Goal: Information Seeking & Learning: Find specific fact

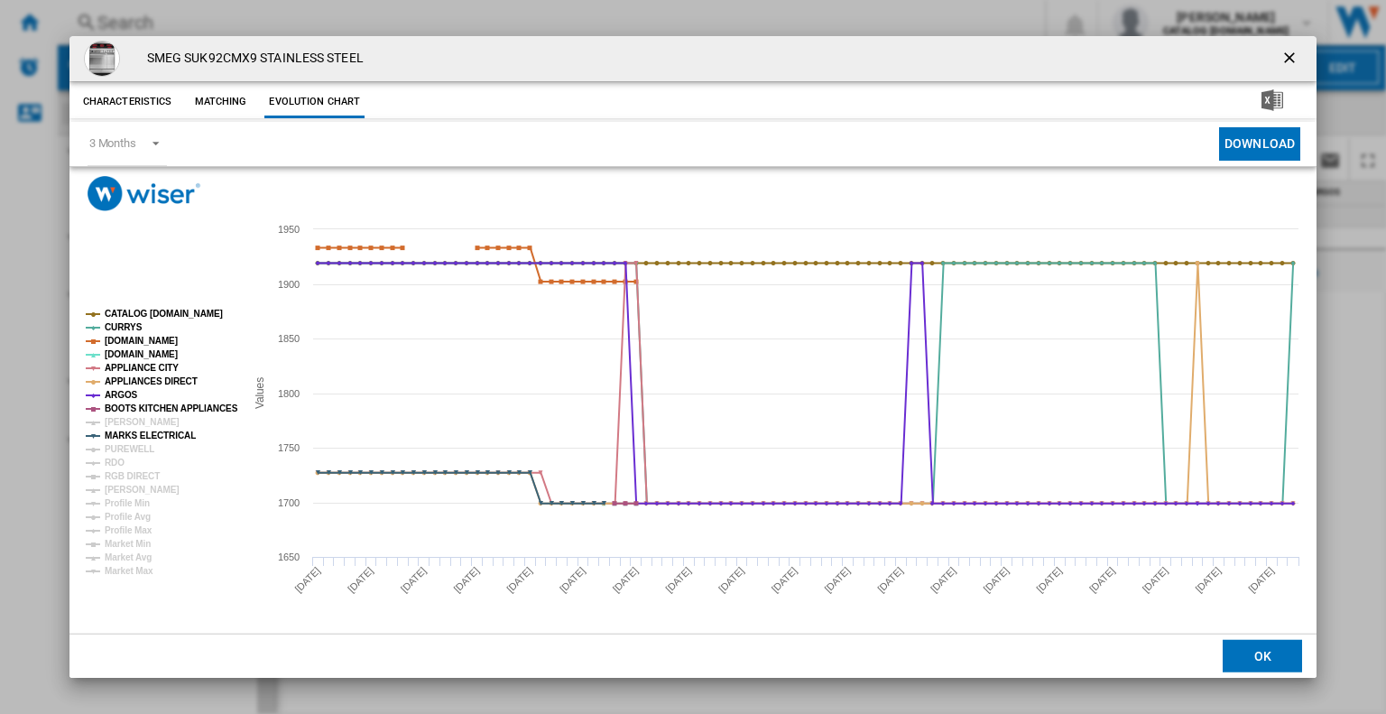
click at [1284, 60] on ng-md-icon "getI18NText('BUTTONS.CLOSE_DIALOG')" at bounding box center [1291, 60] width 22 height 22
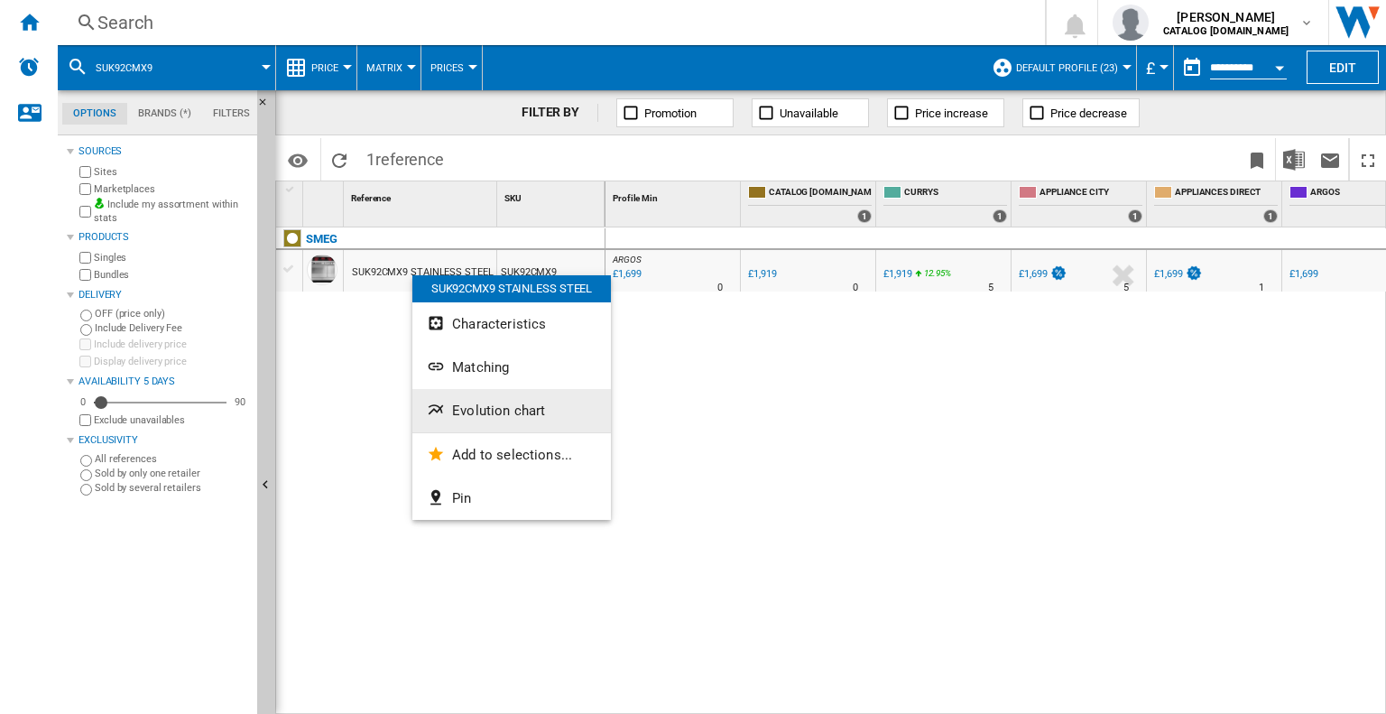
click at [484, 407] on span "Evolution chart" at bounding box center [498, 410] width 93 height 16
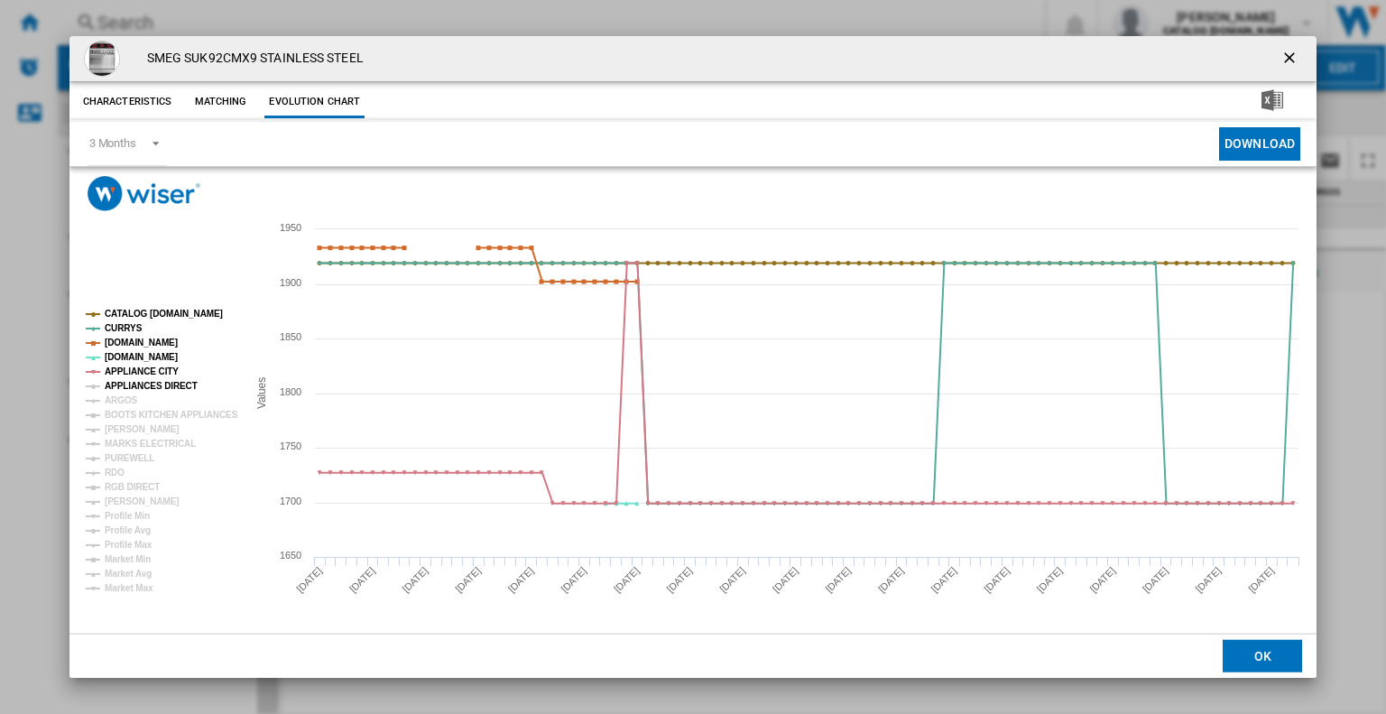
click at [145, 381] on tspan "APPLIANCES DIRECT" at bounding box center [151, 386] width 93 height 10
click at [120, 400] on tspan "ARGOS" at bounding box center [121, 400] width 33 height 10
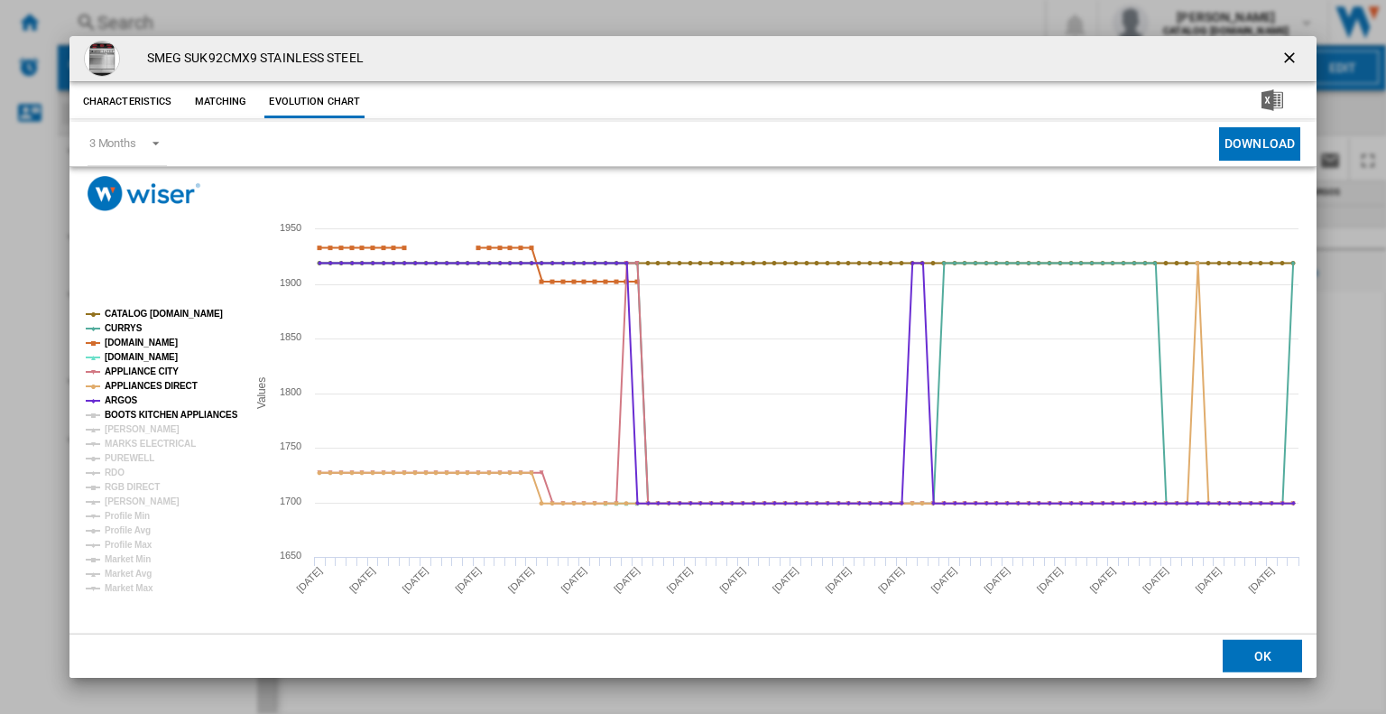
click at [141, 418] on tspan "BOOTS KITCHEN APPLIANCES" at bounding box center [172, 415] width 134 height 10
click at [144, 447] on tspan "MARKS ELECTRICAL" at bounding box center [150, 443] width 91 height 10
click at [1288, 58] on ng-md-icon "getI18NText('BUTTONS.CLOSE_DIALOG')" at bounding box center [1291, 60] width 22 height 22
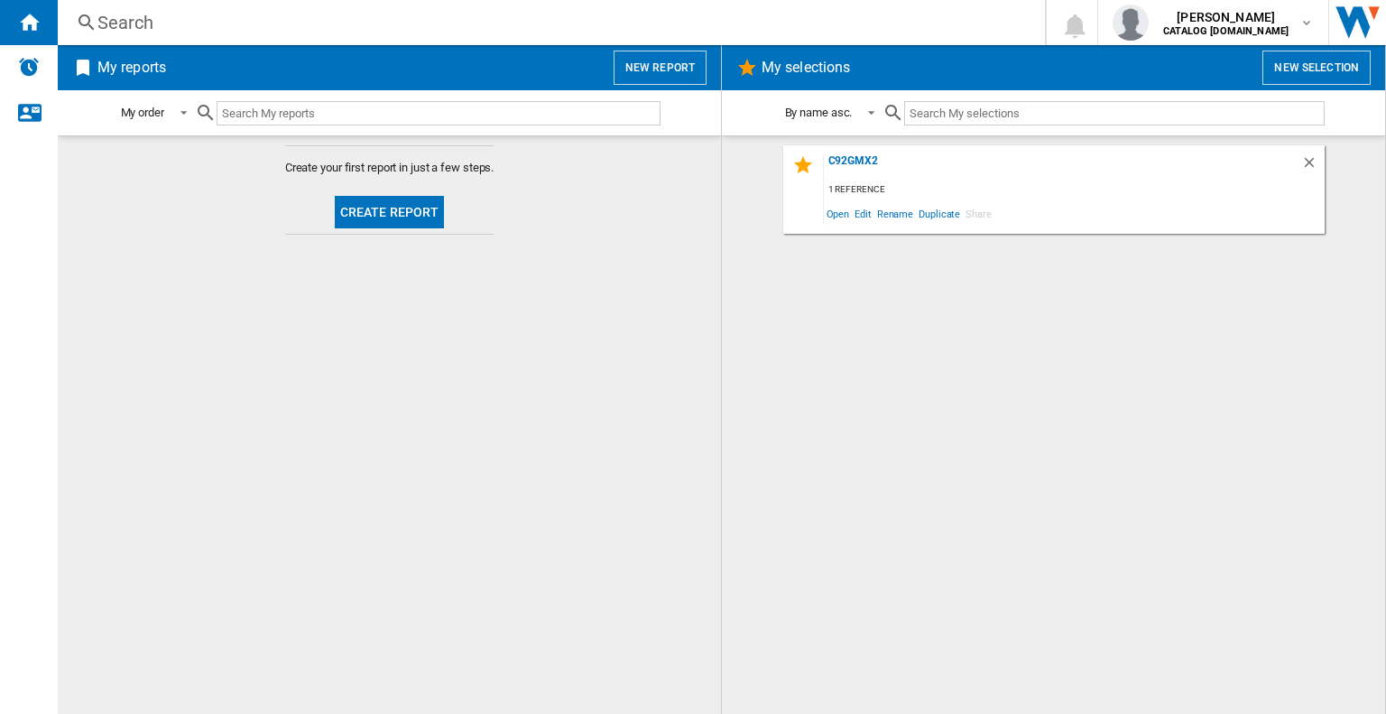
click at [216, 21] on div "Search" at bounding box center [547, 22] width 900 height 25
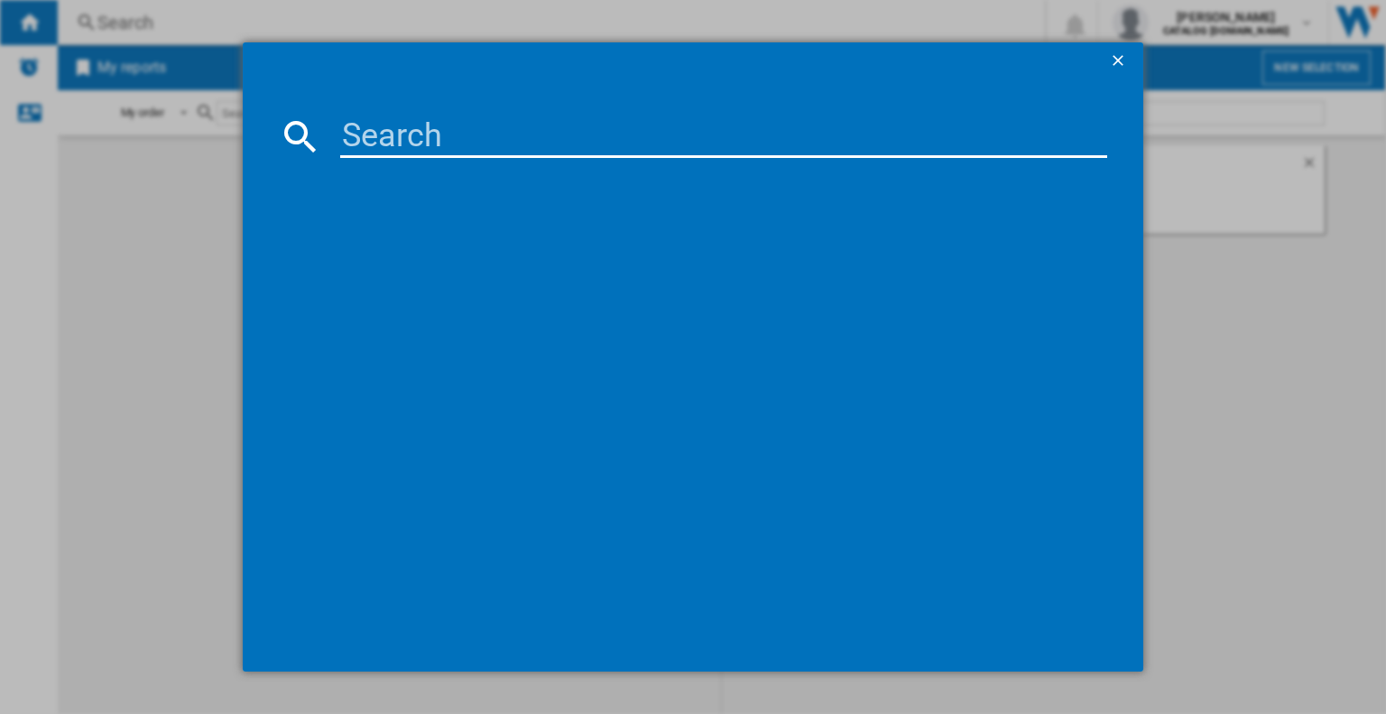
paste input "FQ60XDE"
type input "FQ60XDE"
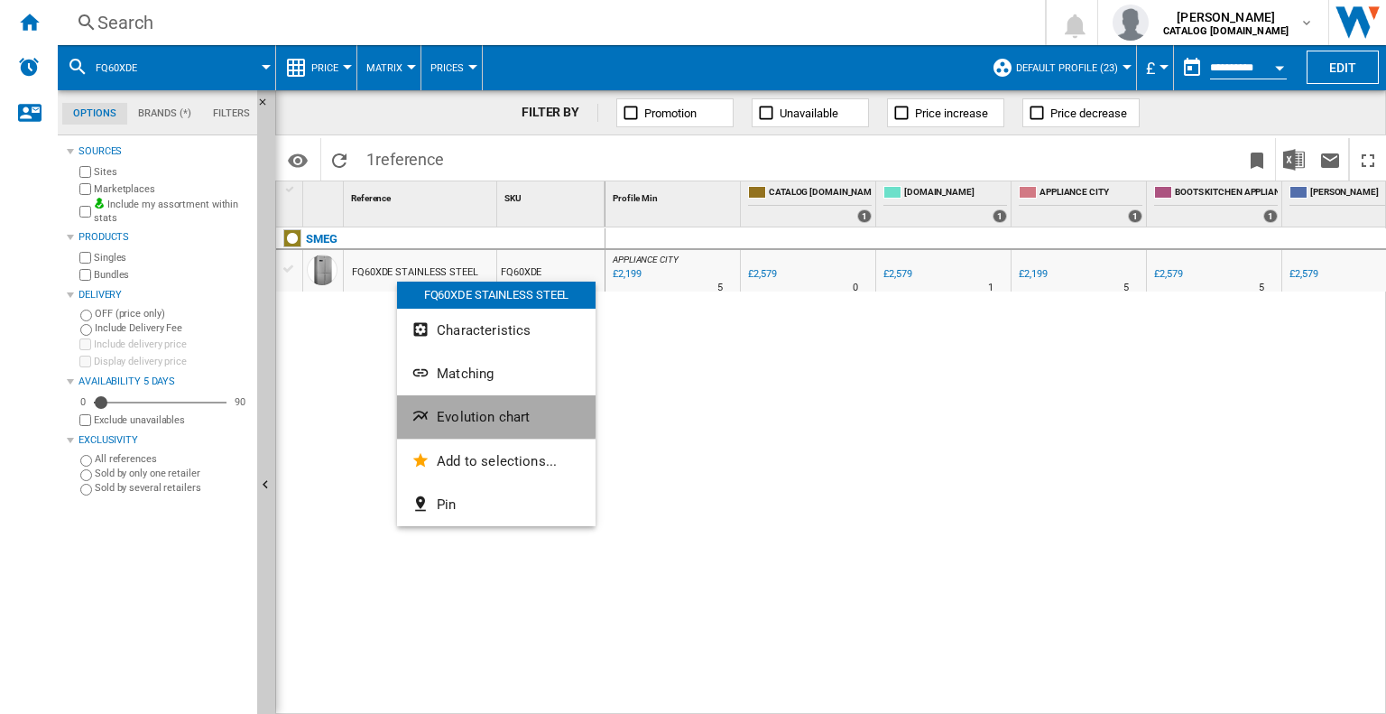
click at [455, 415] on span "Evolution chart" at bounding box center [483, 417] width 93 height 16
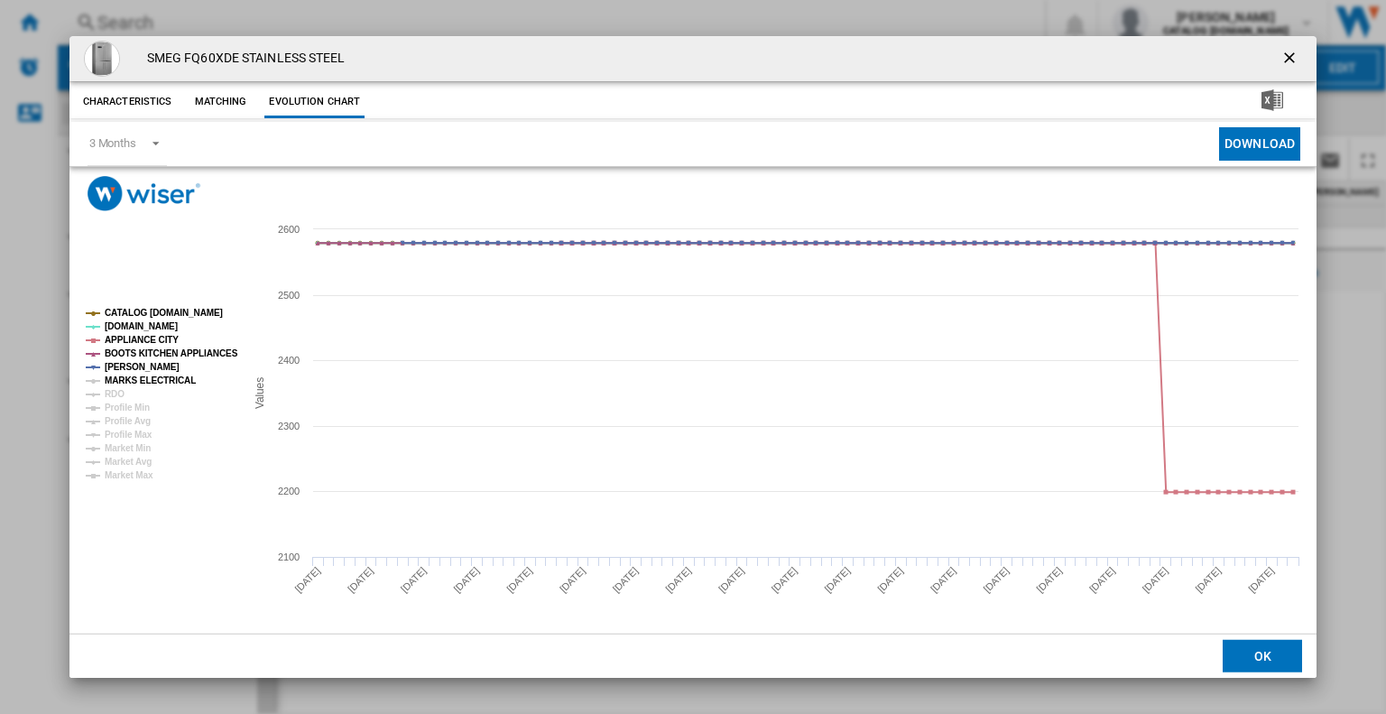
click at [125, 375] on tspan "MARKS ELECTRICAL" at bounding box center [150, 380] width 91 height 10
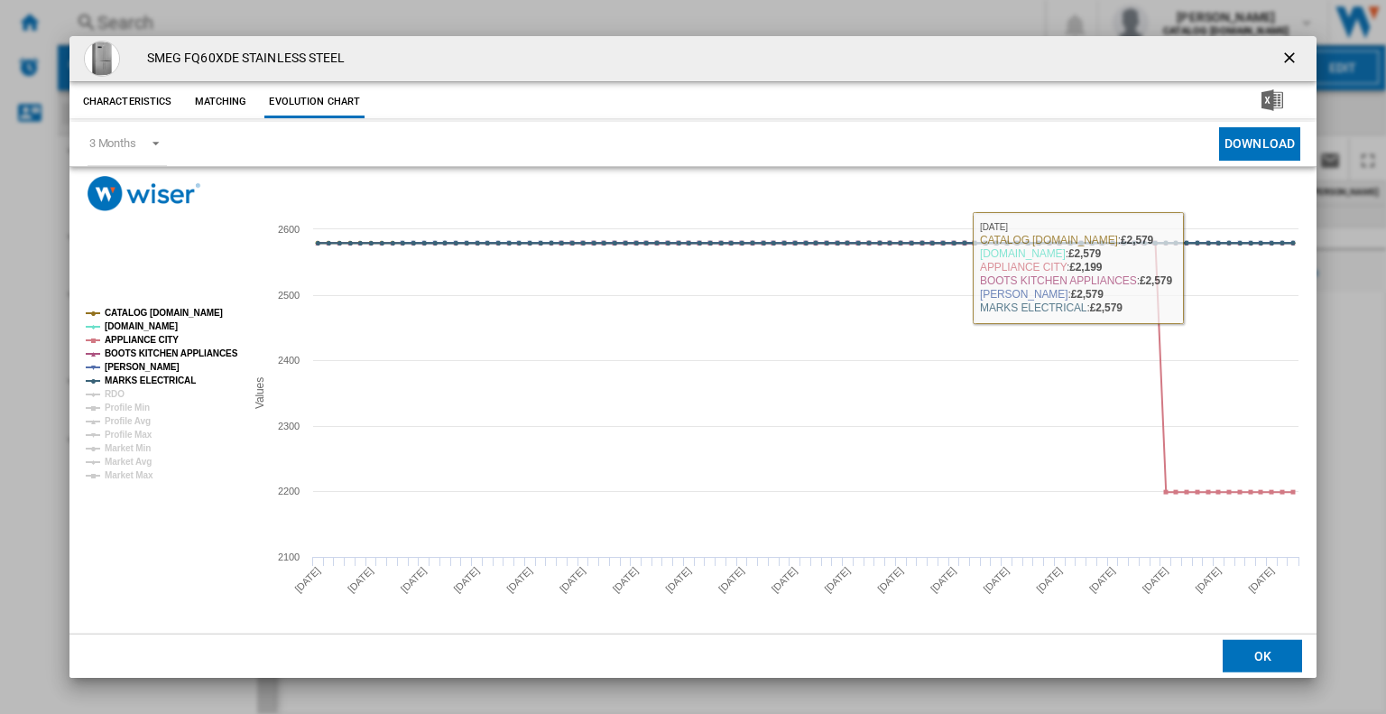
click at [1293, 57] on ng-md-icon "getI18NText('BUTTONS.CLOSE_DIALOG')" at bounding box center [1291, 60] width 22 height 22
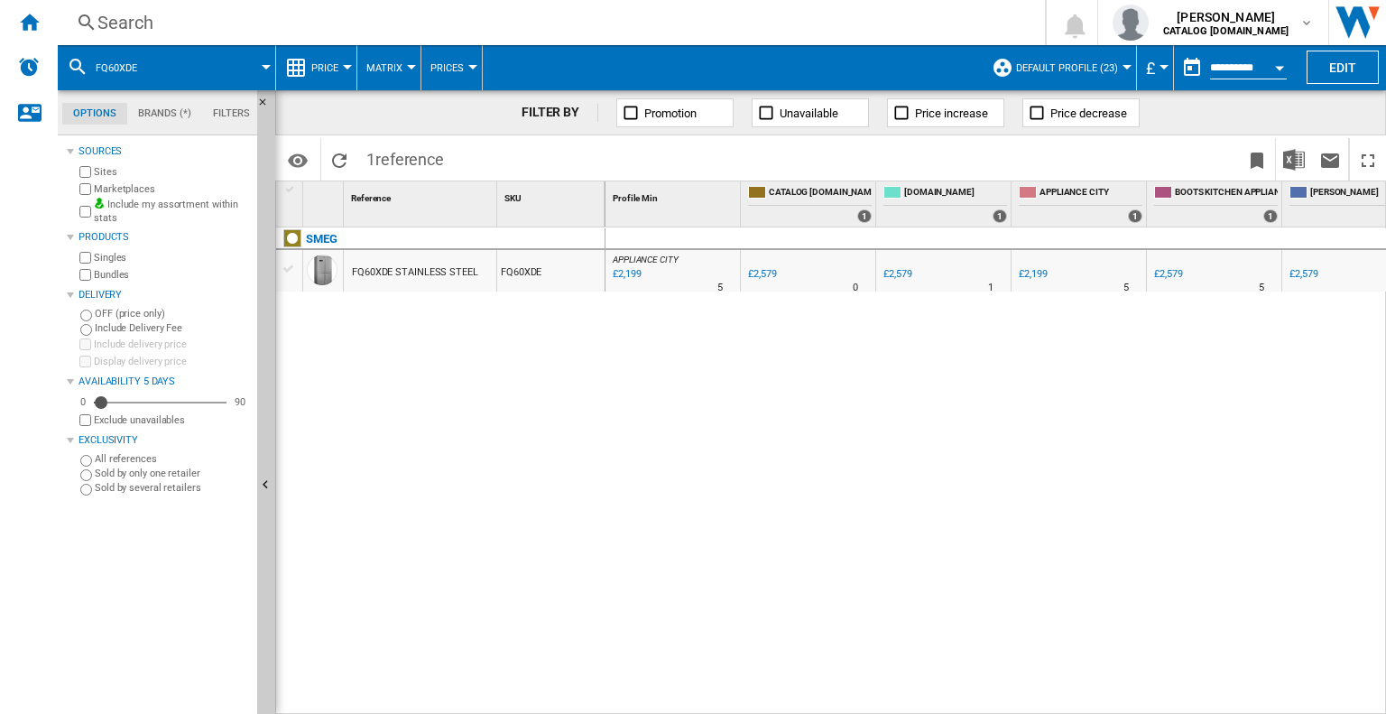
click at [113, 24] on div "Search" at bounding box center [547, 22] width 900 height 25
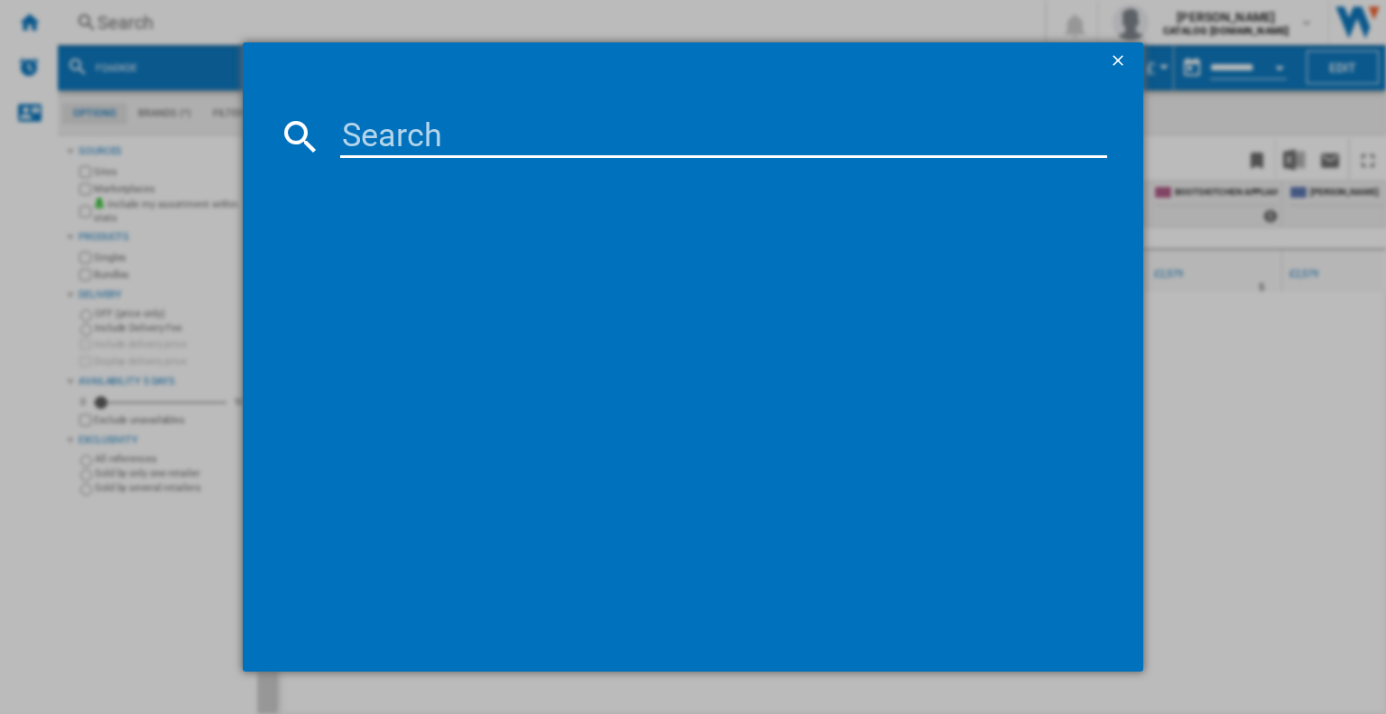
type input "FQ60NDE"
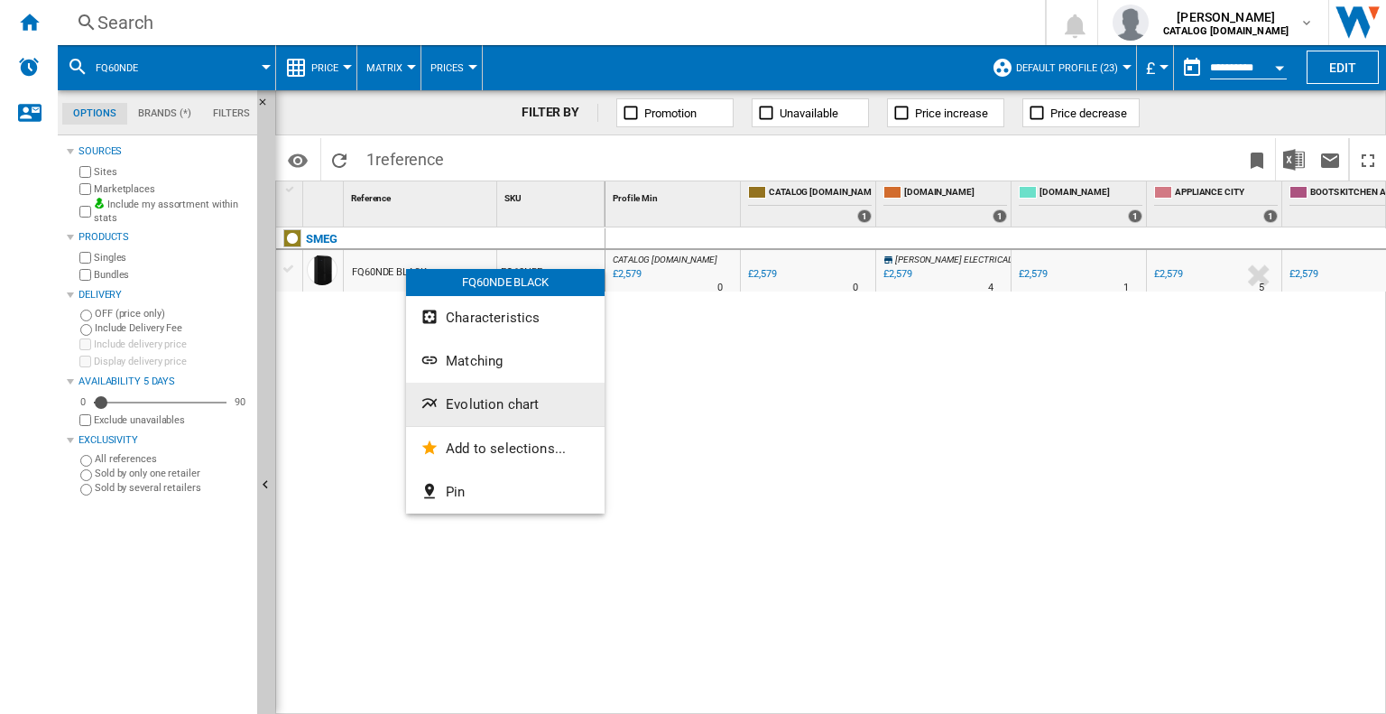
click at [456, 393] on button "Evolution chart" at bounding box center [505, 403] width 198 height 43
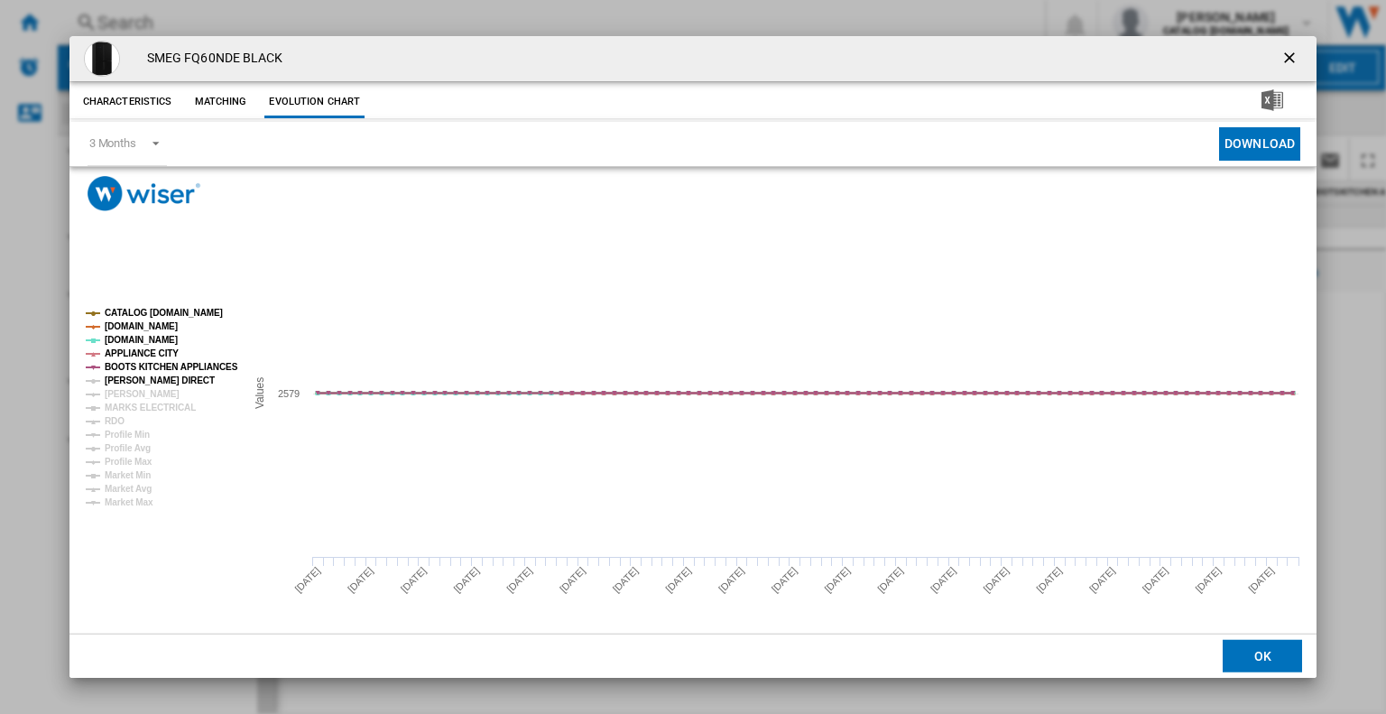
click at [111, 382] on tspan "[PERSON_NAME] DIRECT" at bounding box center [160, 380] width 110 height 10
click at [118, 392] on tspan "[PERSON_NAME]" at bounding box center [142, 394] width 75 height 10
click at [123, 403] on tspan "MARKS ELECTRICAL" at bounding box center [150, 407] width 91 height 10
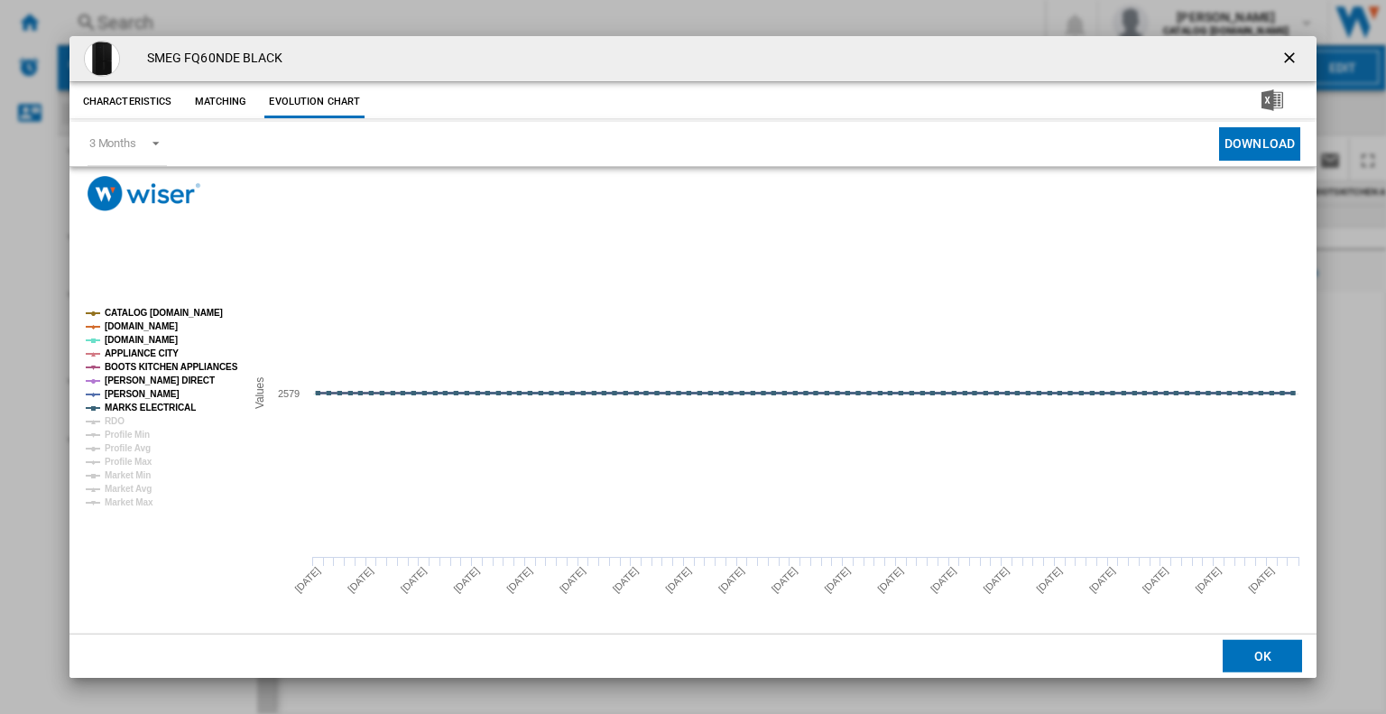
click at [1286, 49] on ng-md-icon "getI18NText('BUTTONS.CLOSE_DIALOG')" at bounding box center [1291, 60] width 22 height 22
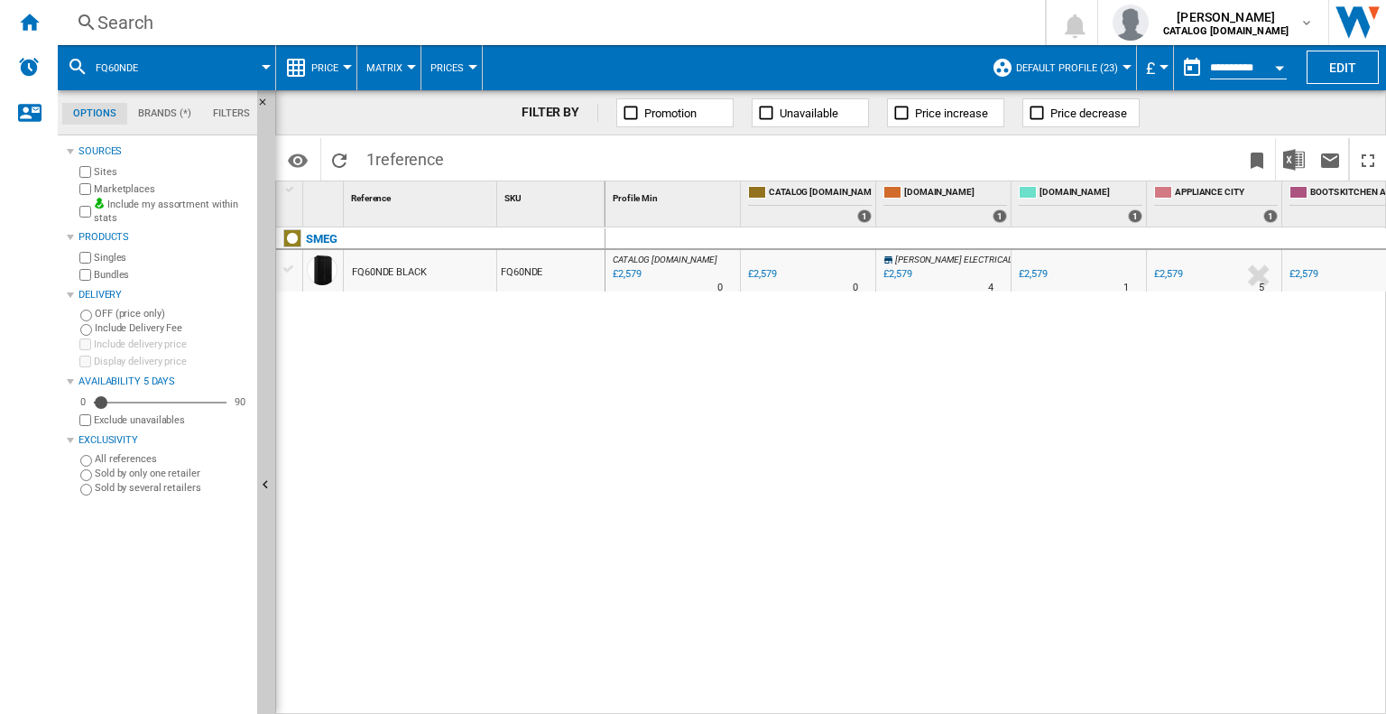
click at [153, 28] on div "Search" at bounding box center [547, 22] width 900 height 25
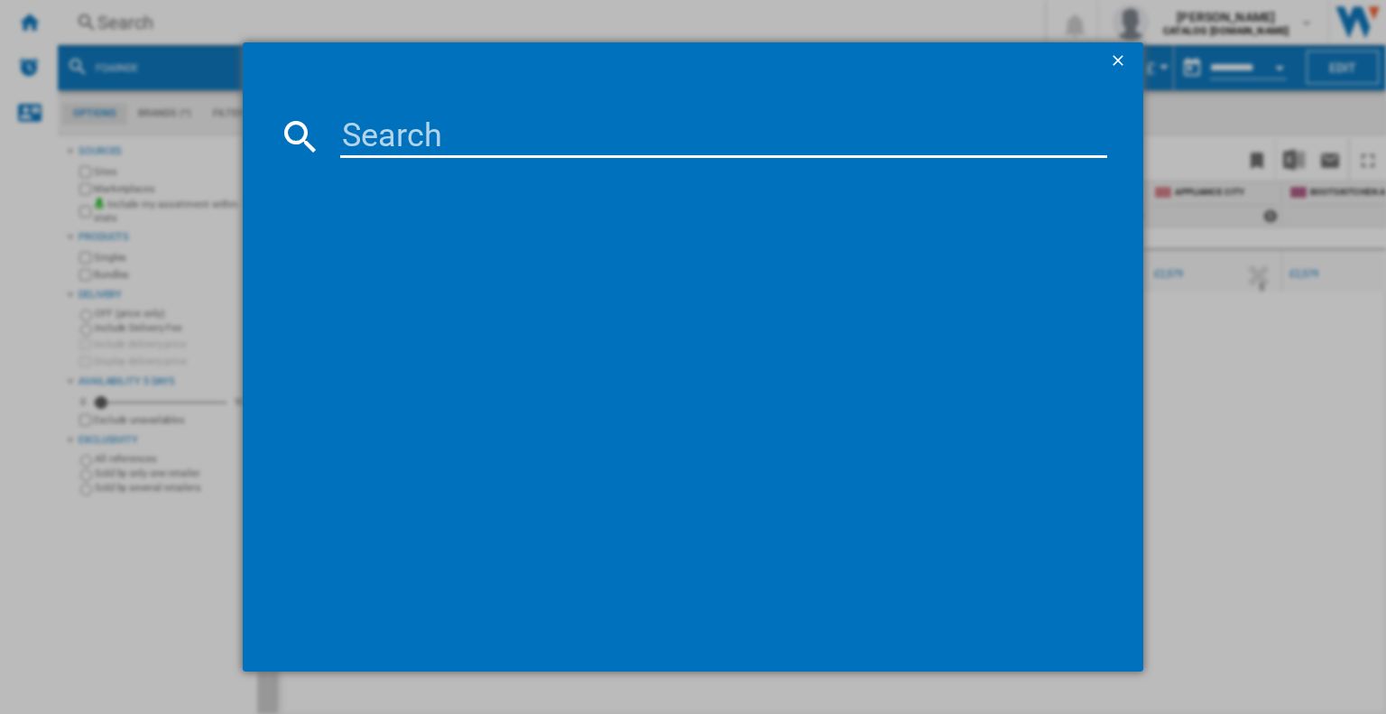
type input "FQ60BDE"
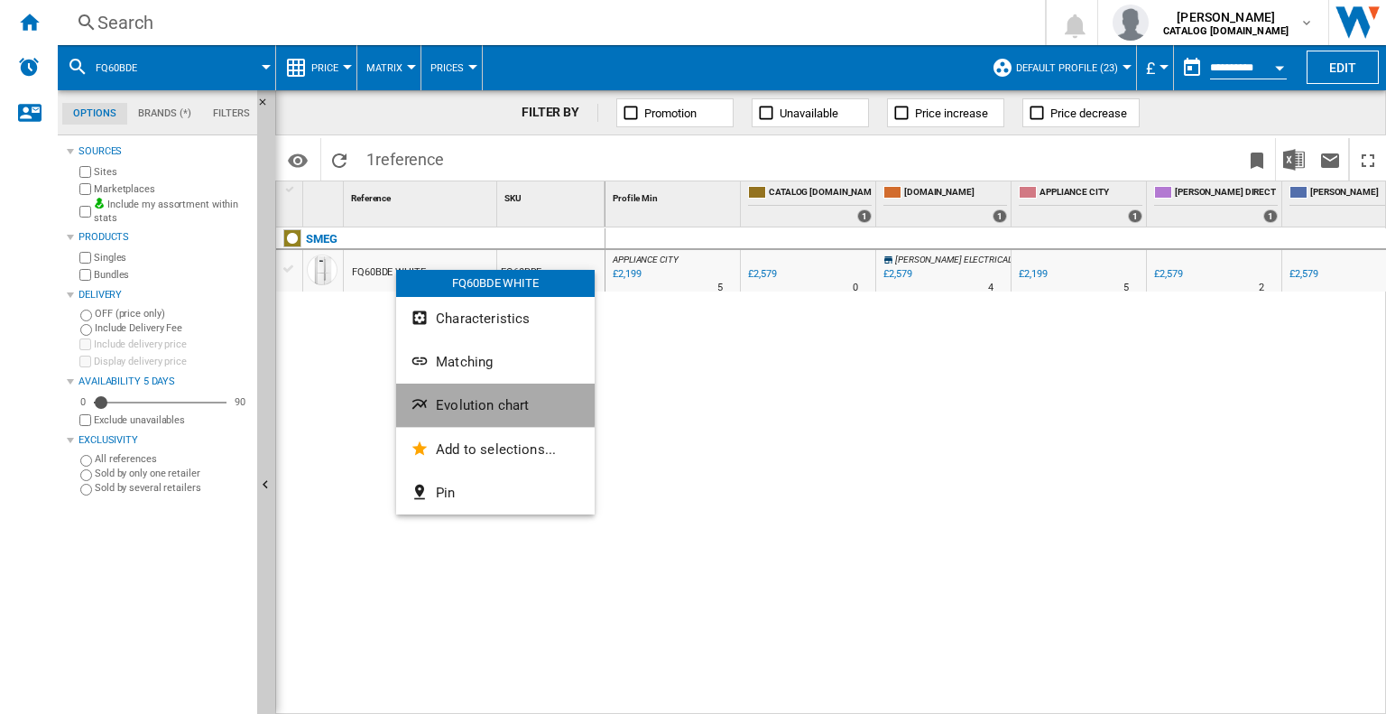
click at [455, 403] on span "Evolution chart" at bounding box center [482, 405] width 93 height 16
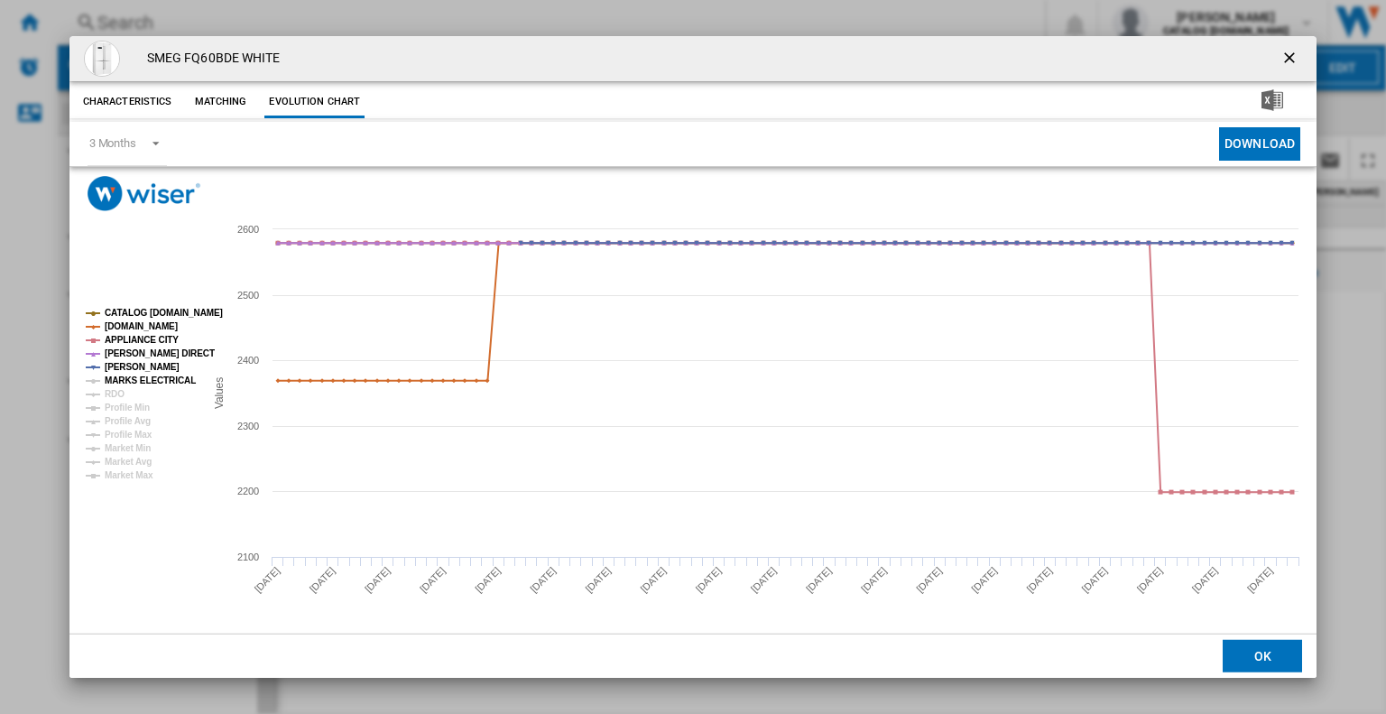
click at [132, 381] on tspan "MARKS ELECTRICAL" at bounding box center [150, 380] width 91 height 10
click at [1285, 60] on ng-md-icon "getI18NText('BUTTONS.CLOSE_DIALOG')" at bounding box center [1291, 60] width 22 height 22
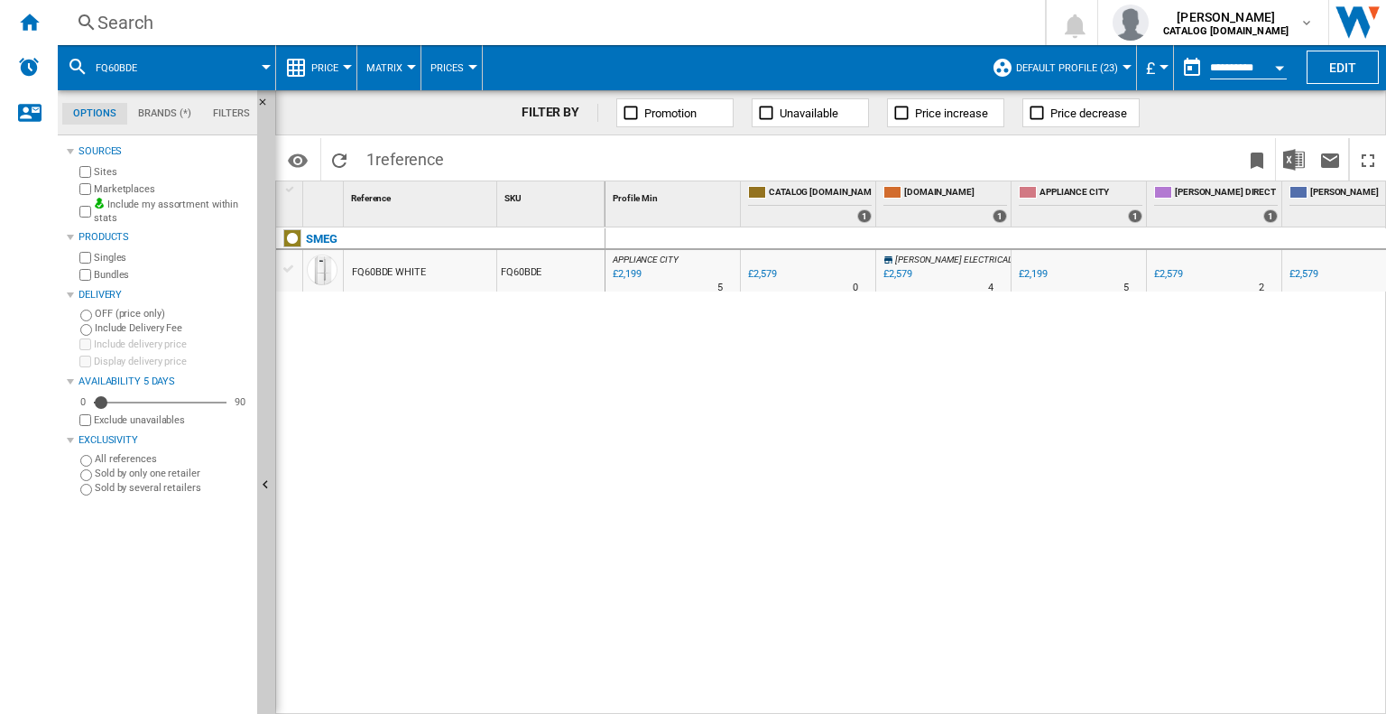
click at [150, 27] on div "Search" at bounding box center [547, 22] width 900 height 25
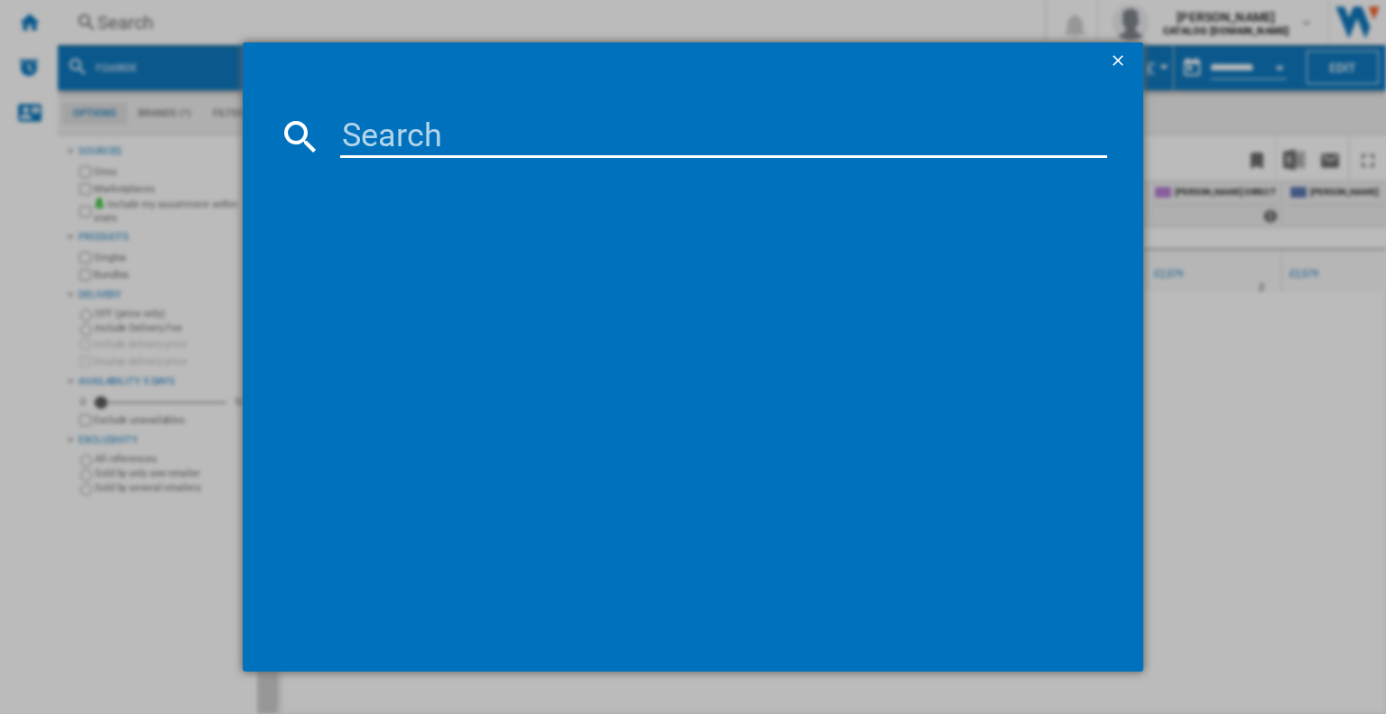
type input "FQ55FXDE"
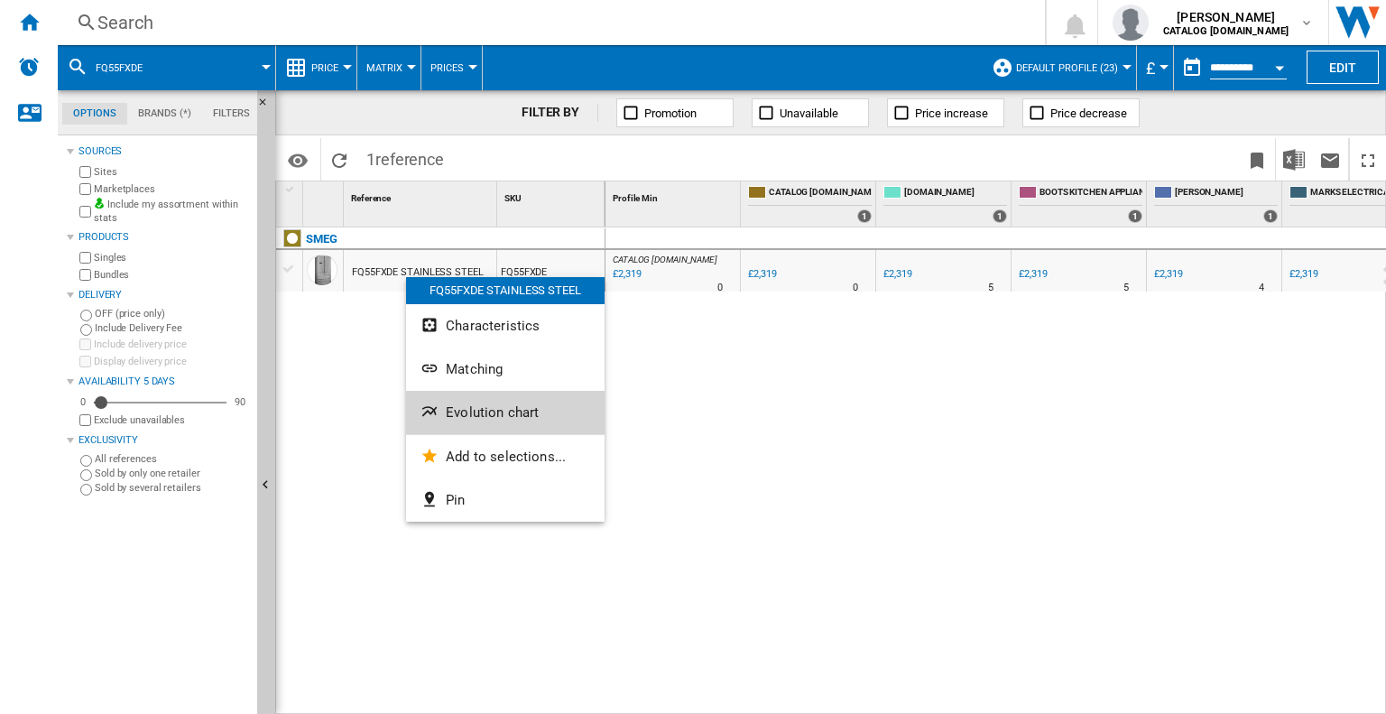
click at [477, 407] on span "Evolution chart" at bounding box center [492, 412] width 93 height 16
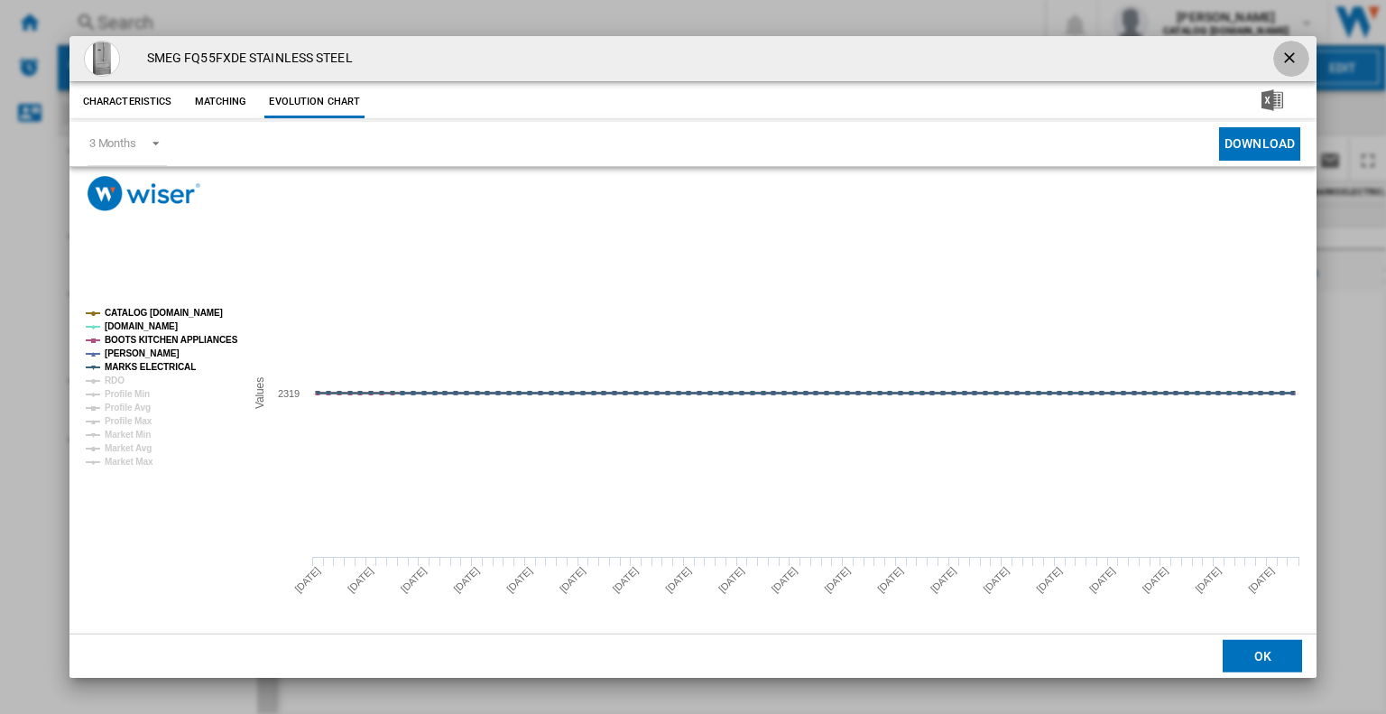
click at [1288, 61] on ng-md-icon "getI18NText('BUTTONS.CLOSE_DIALOG')" at bounding box center [1291, 60] width 22 height 22
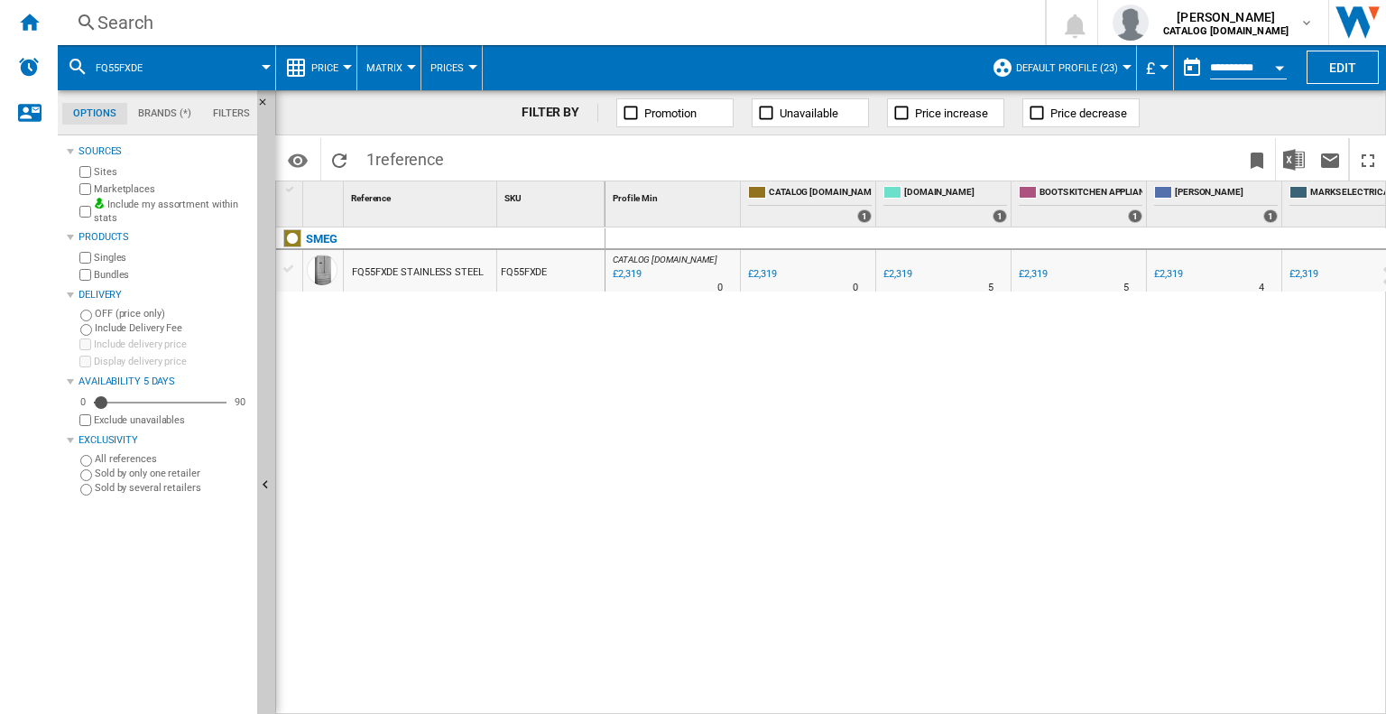
click at [216, 21] on div "Search" at bounding box center [547, 22] width 900 height 25
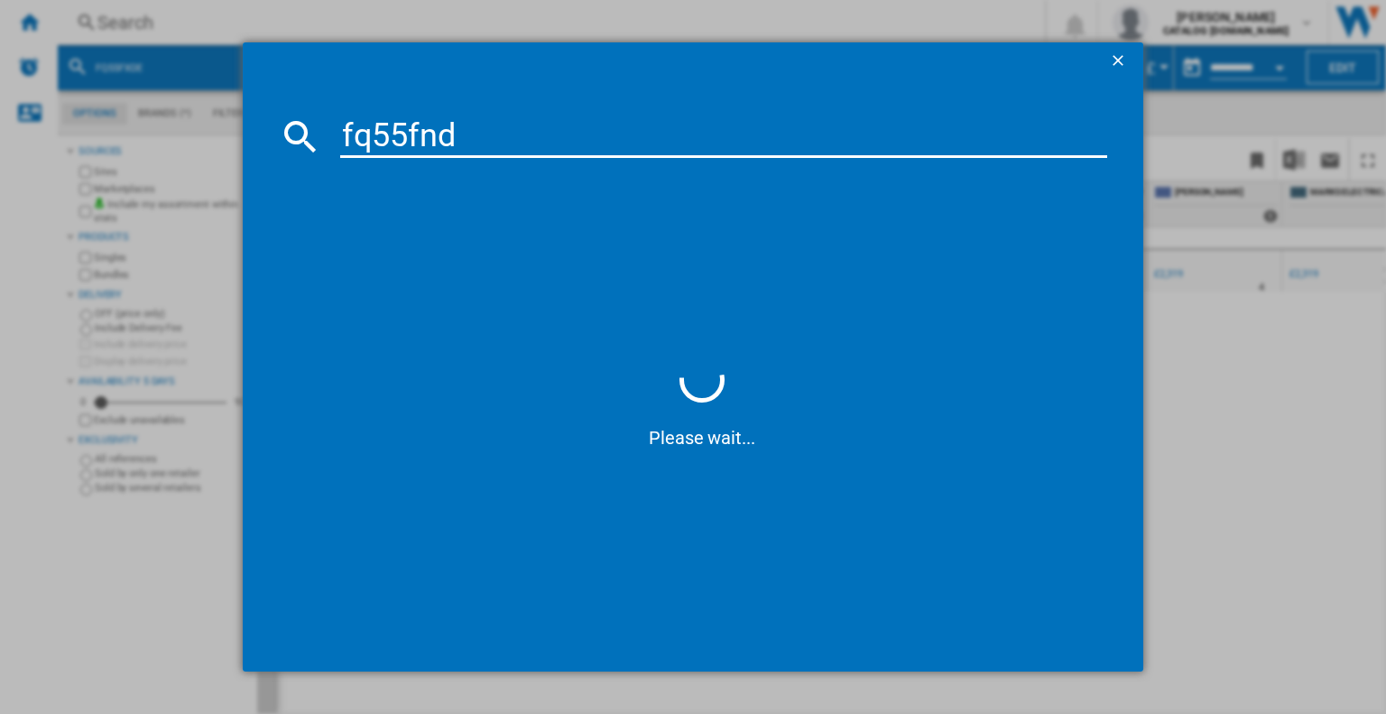
type input "fq55fnde"
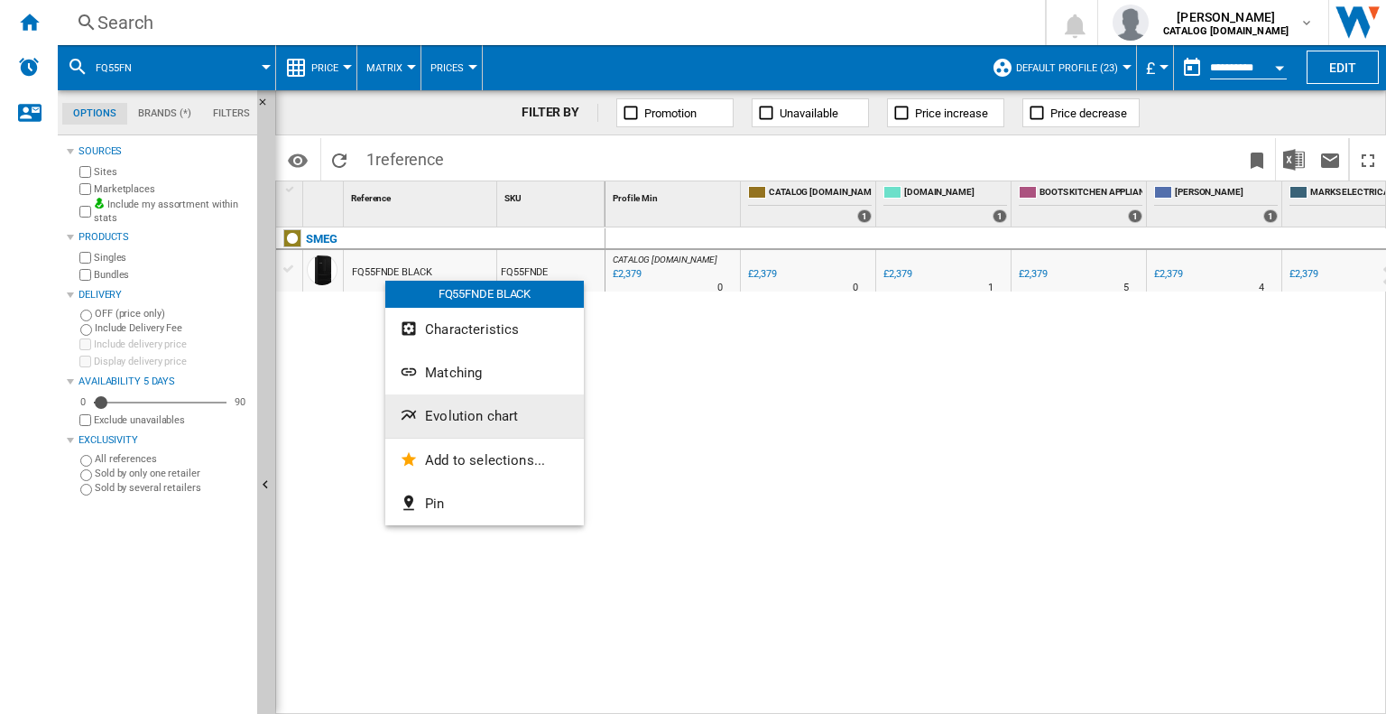
click at [468, 422] on span "Evolution chart" at bounding box center [471, 416] width 93 height 16
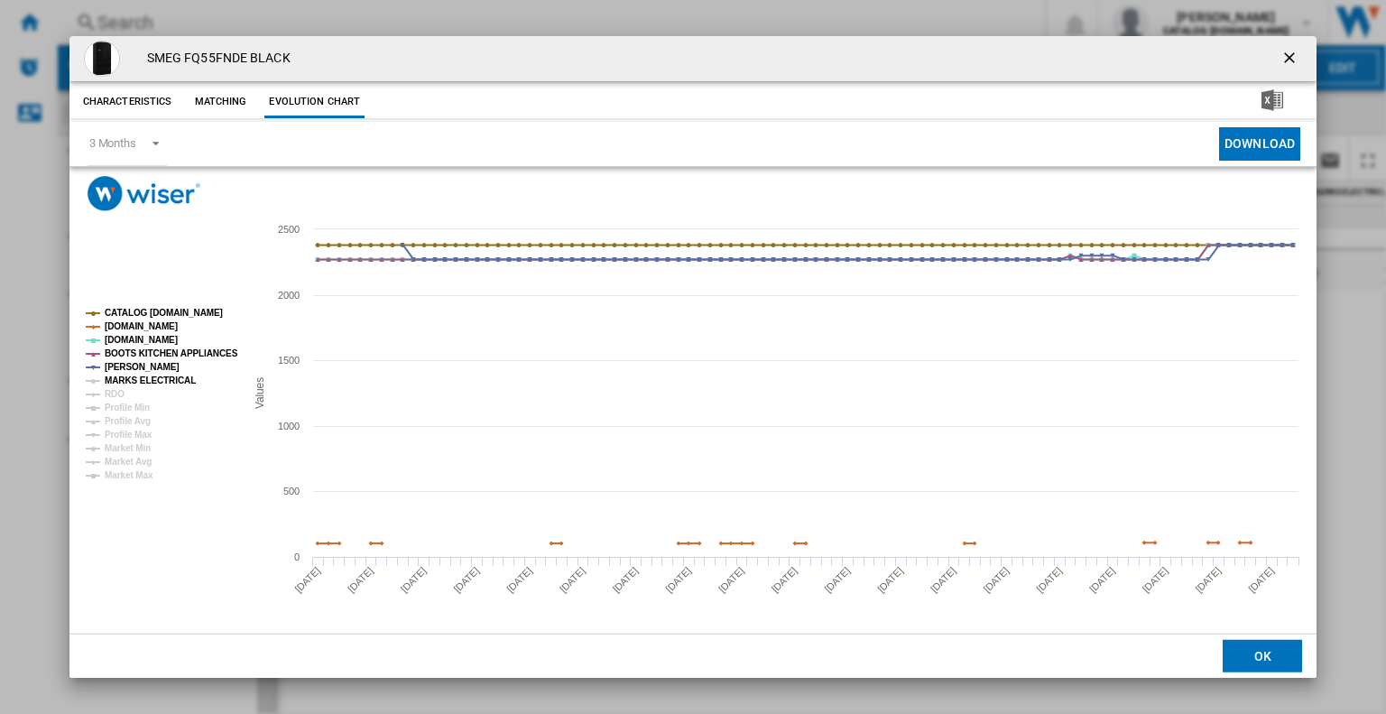
drag, startPoint x: 129, startPoint y: 379, endPoint x: 711, endPoint y: 258, distance: 594.3
click at [130, 380] on tspan "MARKS ELECTRICAL" at bounding box center [150, 380] width 91 height 10
click at [1299, 52] on ng-md-icon "getI18NText('BUTTONS.CLOSE_DIALOG')" at bounding box center [1291, 60] width 22 height 22
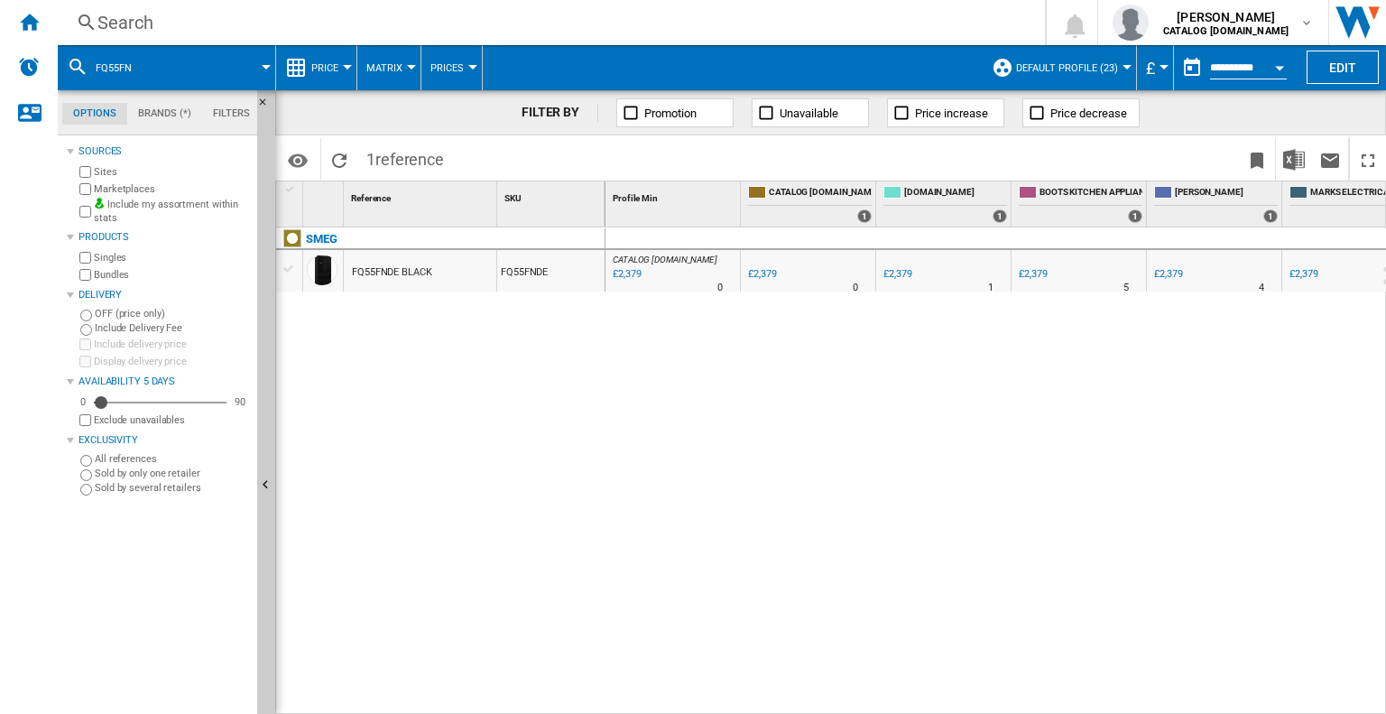
click at [135, 23] on div "Search" at bounding box center [547, 22] width 900 height 25
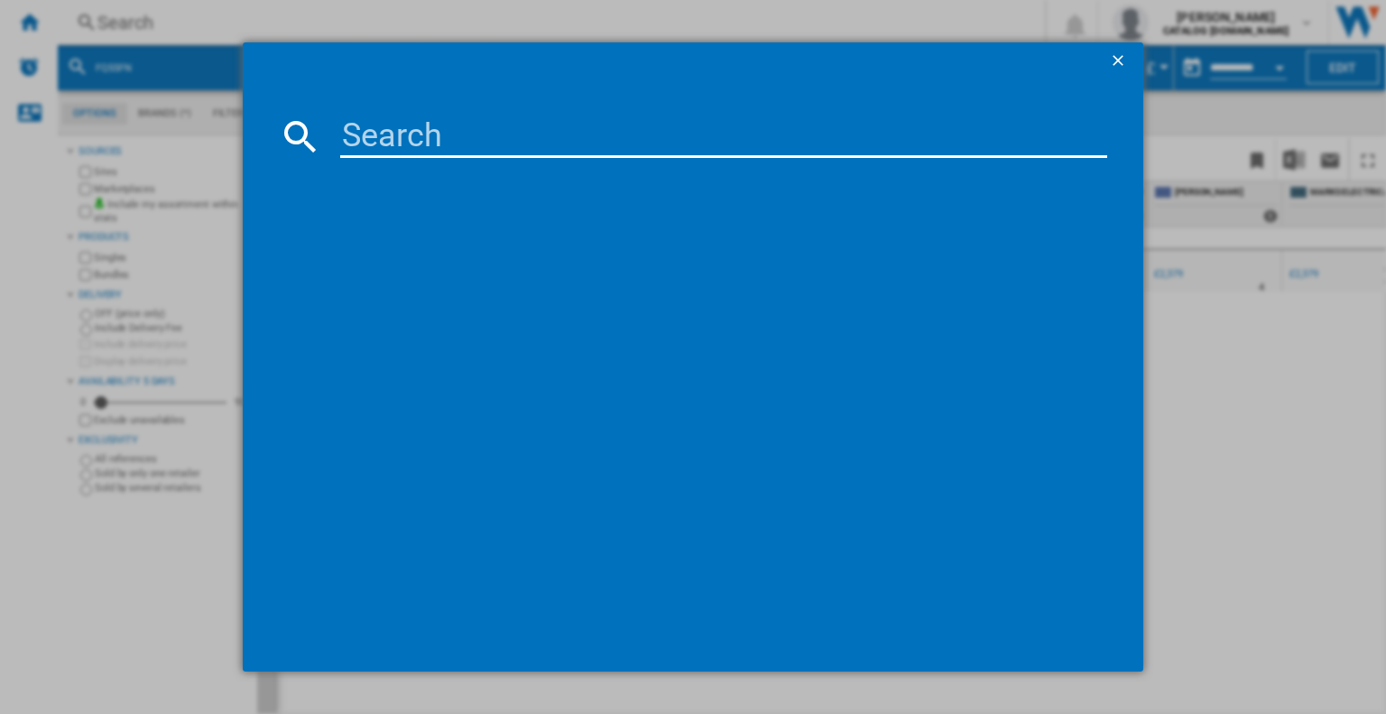
type input "UKFS18EV2HX"
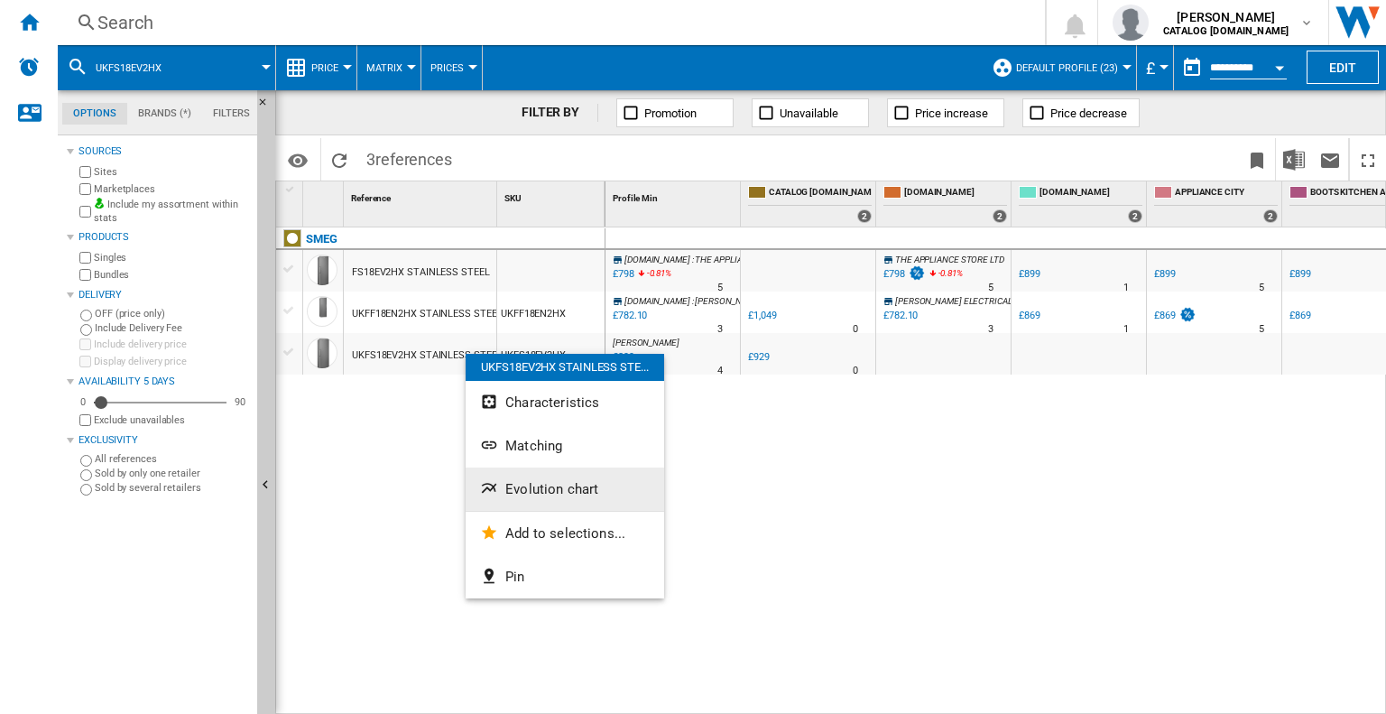
click at [562, 493] on span "Evolution chart" at bounding box center [551, 489] width 93 height 16
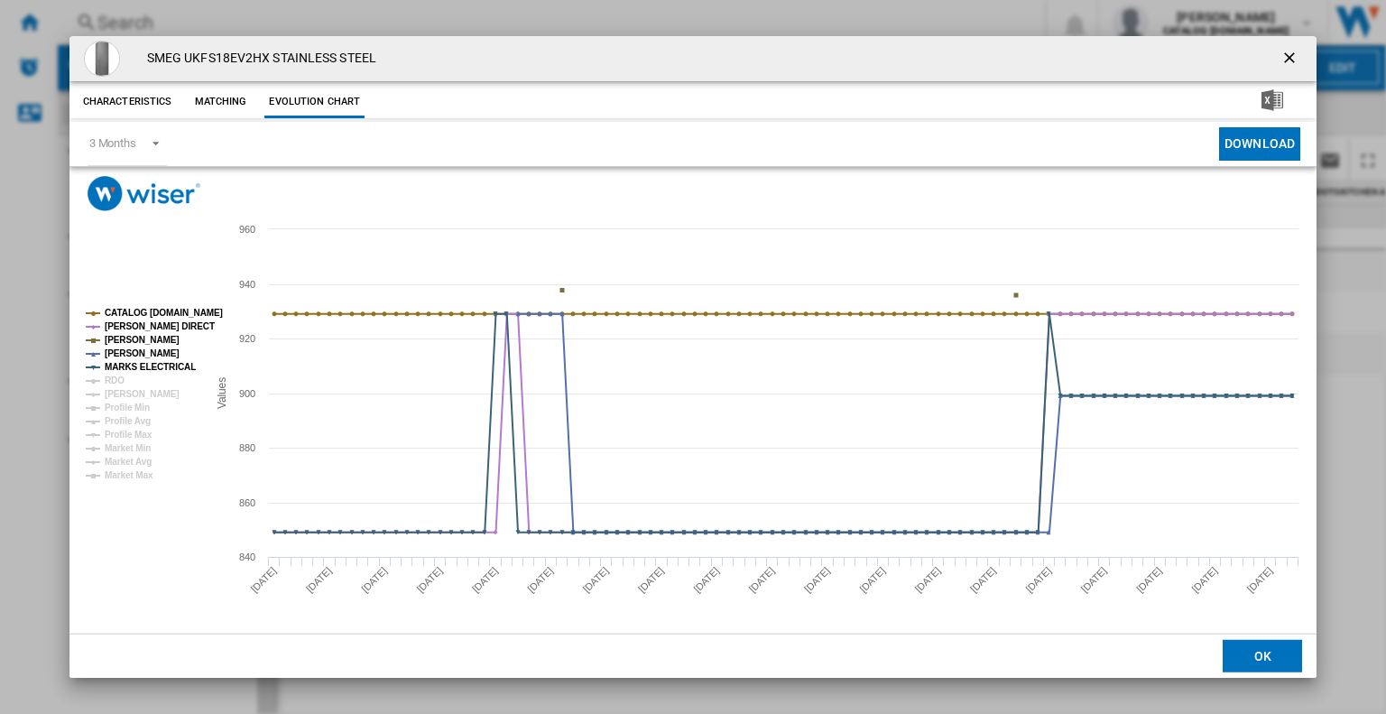
click at [1290, 59] on ng-md-icon "getI18NText('BUTTONS.CLOSE_DIALOG')" at bounding box center [1291, 60] width 22 height 22
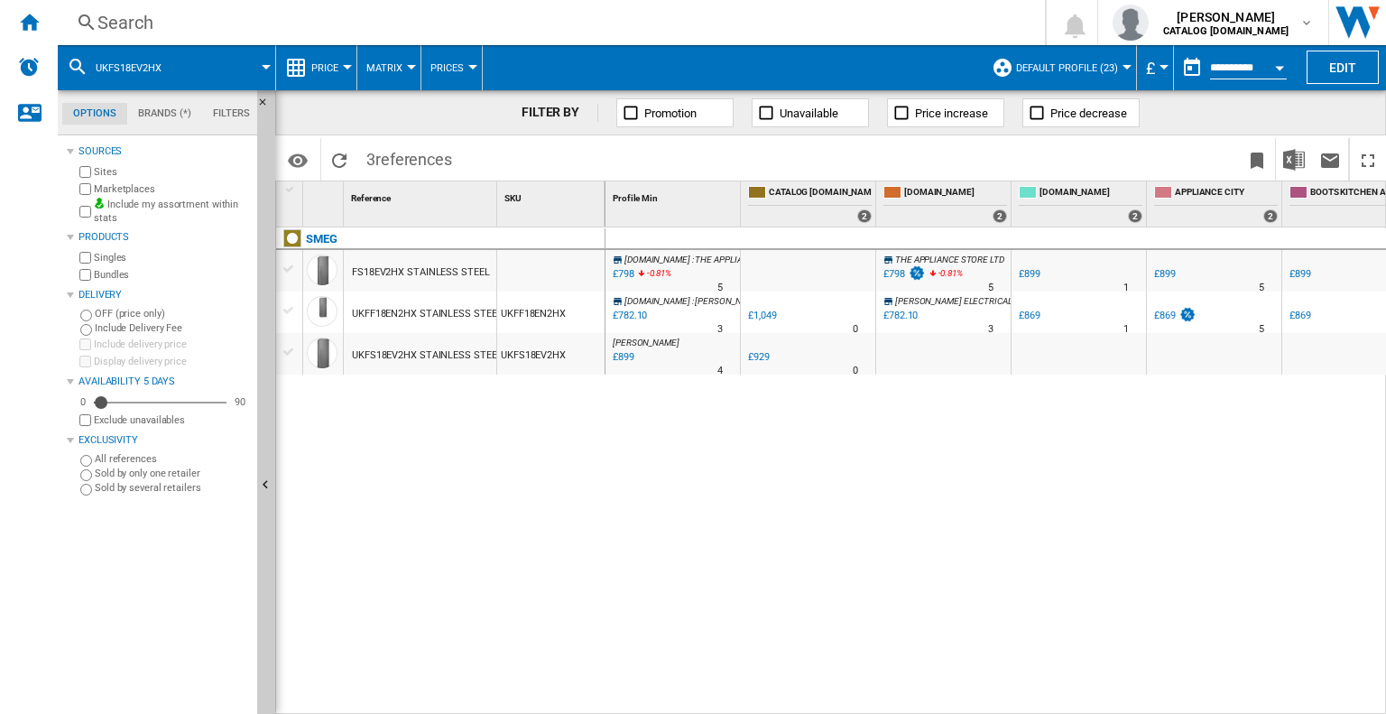
click at [117, 30] on div "Search" at bounding box center [547, 22] width 900 height 25
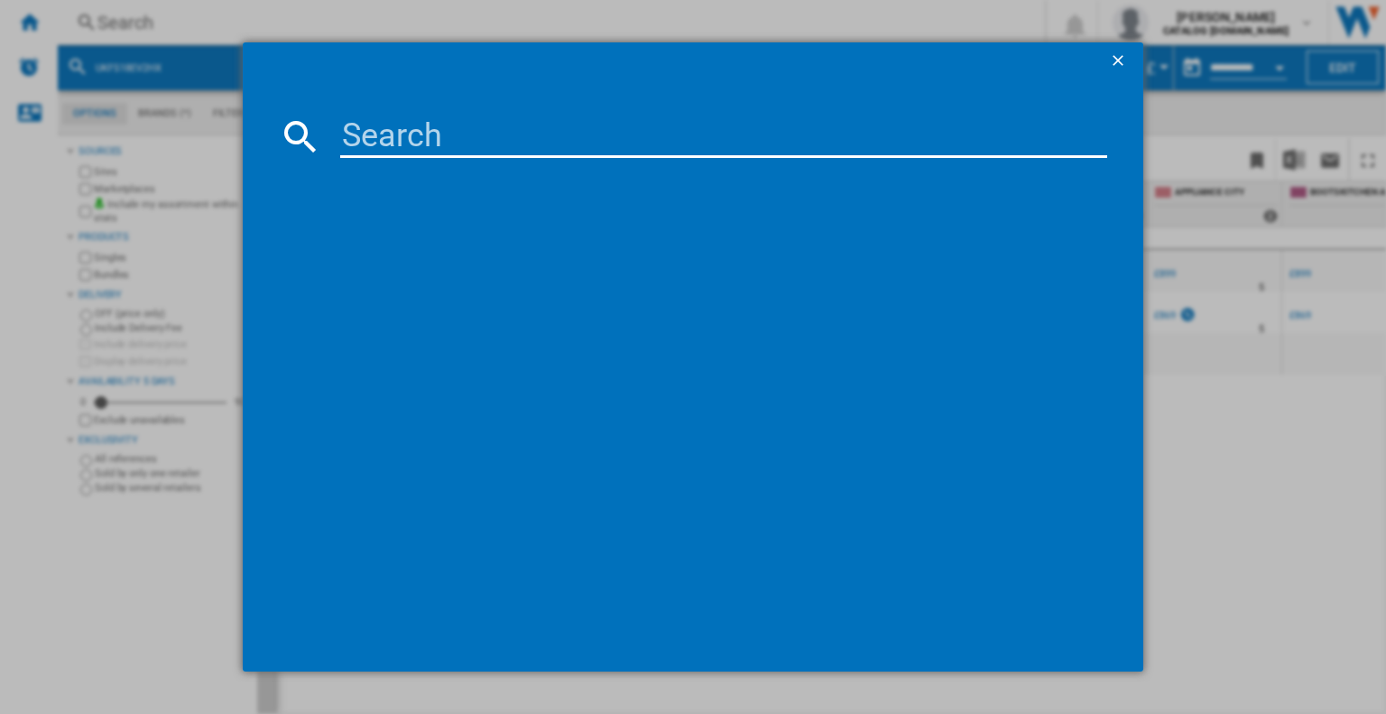
drag, startPoint x: 117, startPoint y: 30, endPoint x: 438, endPoint y: 133, distance: 336.4
click at [438, 133] on input at bounding box center [723, 136] width 767 height 43
paste input "UKFS18EV2HB"
type input "UKFS18EV2HB"
drag, startPoint x: 557, startPoint y: 128, endPoint x: 292, endPoint y: 118, distance: 264.5
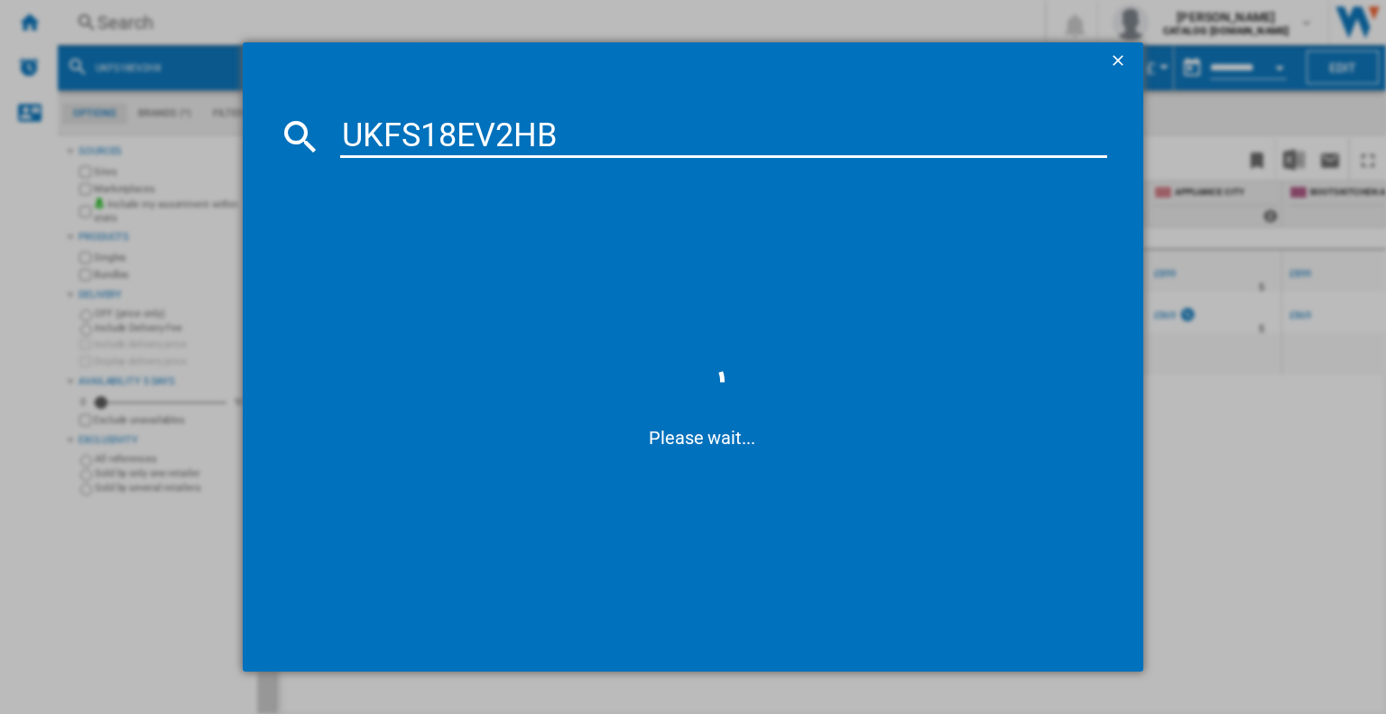
click at [292, 118] on div "UKFS18EV2HB" at bounding box center [693, 136] width 828 height 43
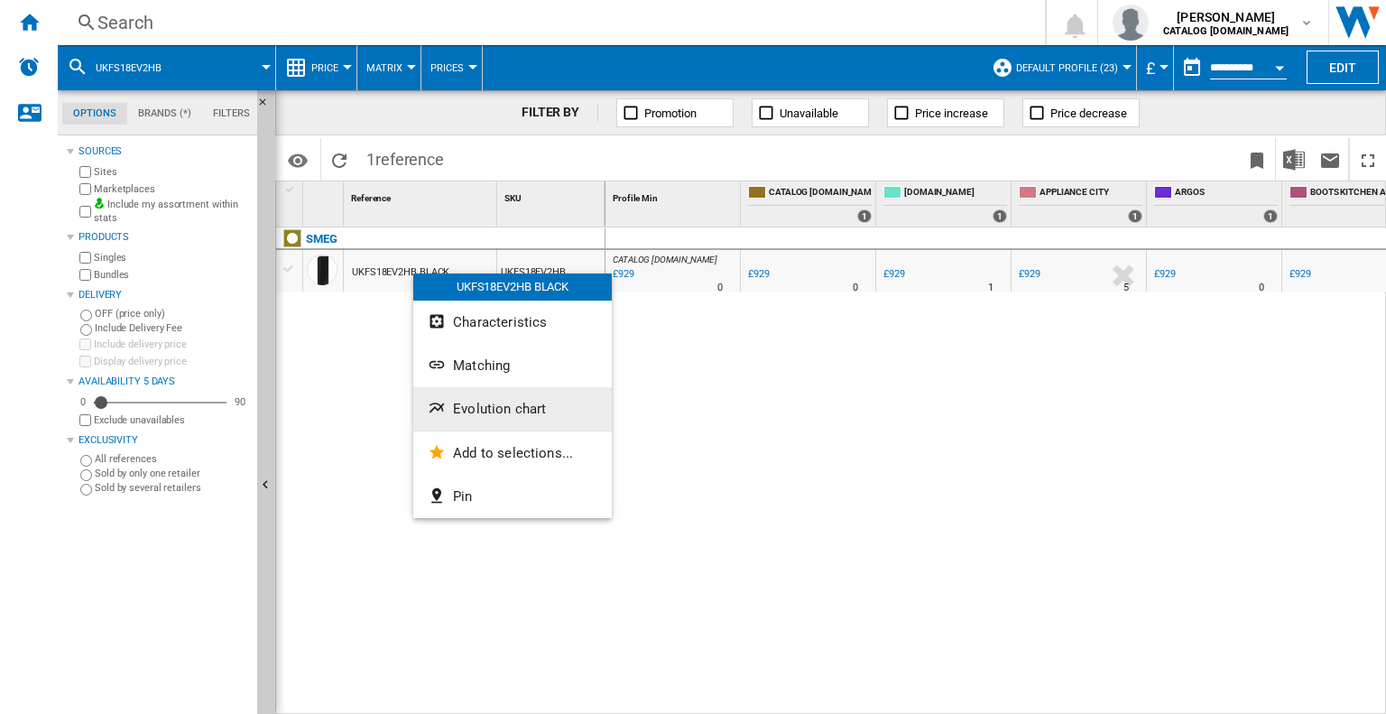
click at [465, 421] on button "Evolution chart" at bounding box center [512, 408] width 198 height 43
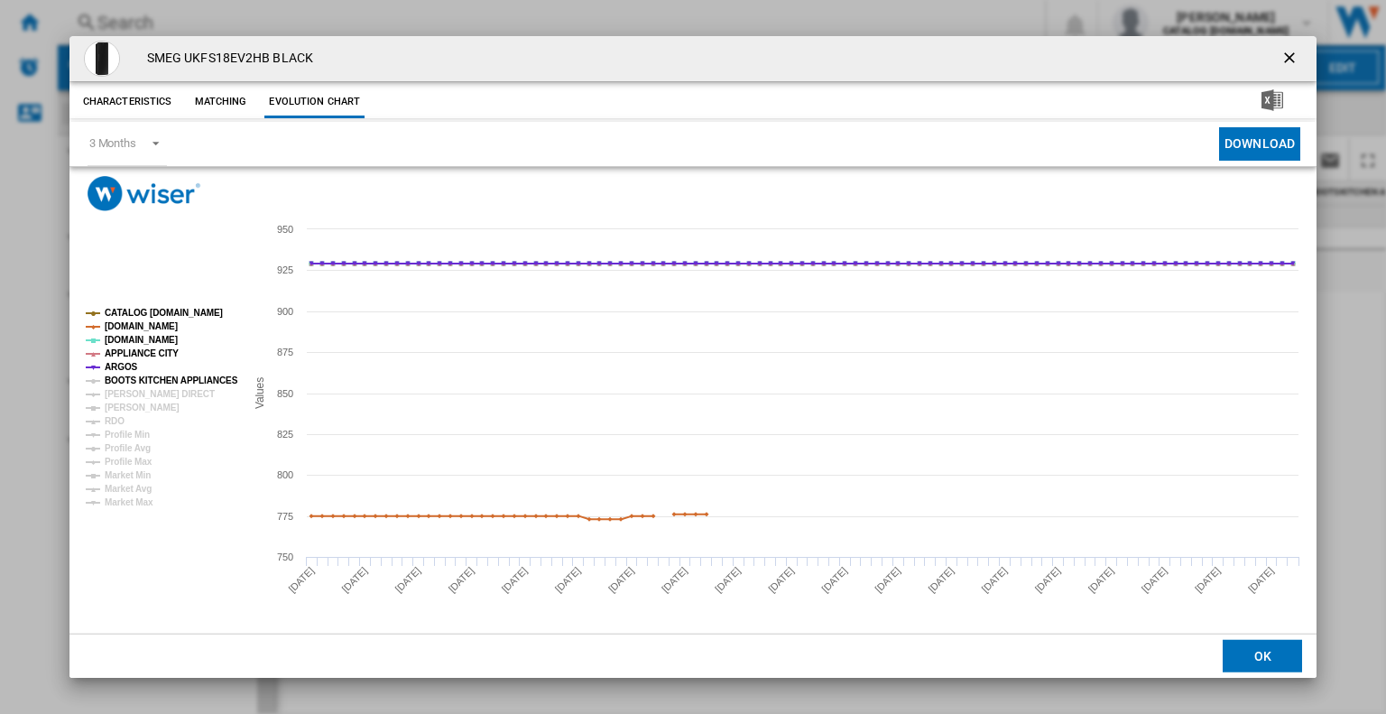
click at [144, 377] on tspan "BOOTS KITCHEN APPLIANCES" at bounding box center [172, 380] width 134 height 10
click at [147, 402] on tspan "[PERSON_NAME]" at bounding box center [142, 407] width 75 height 10
click at [145, 392] on tspan "[PERSON_NAME] DIRECT" at bounding box center [160, 394] width 110 height 10
click at [1294, 53] on ng-md-icon "getI18NText('BUTTONS.CLOSE_DIALOG')" at bounding box center [1291, 60] width 22 height 22
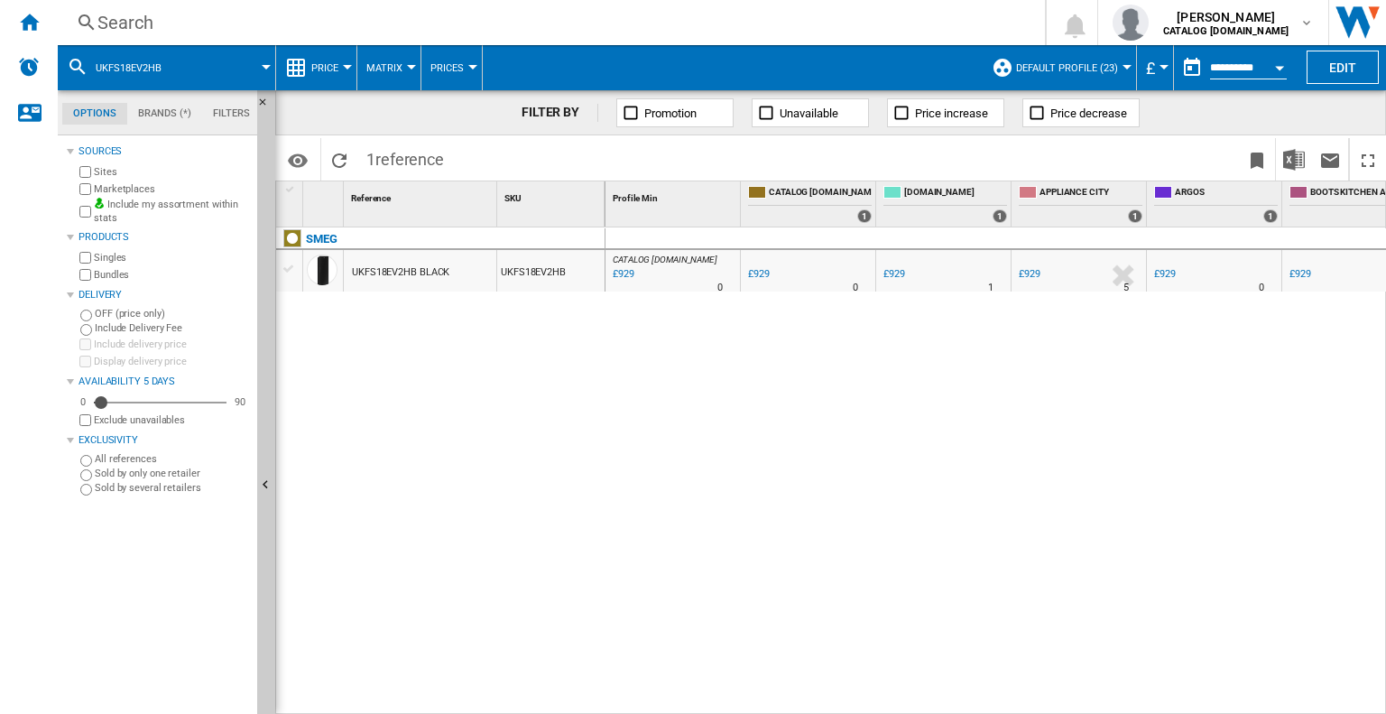
click at [159, 39] on div "Search Search 0 [PERSON_NAME] CATALOG [DOMAIN_NAME] CATALOG [DOMAIN_NAME] My se…" at bounding box center [722, 22] width 1328 height 45
click at [108, 22] on div "Search" at bounding box center [547, 22] width 900 height 25
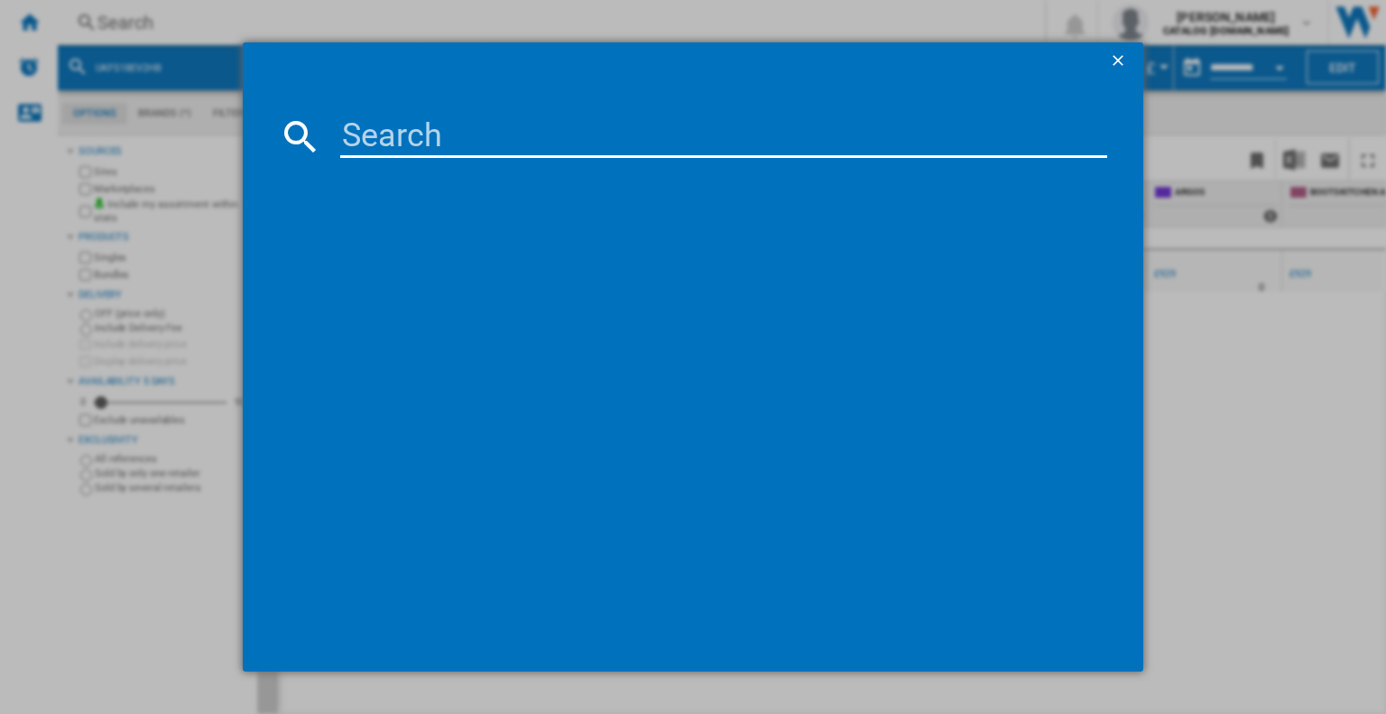
type input "UKFF18EN2HB"
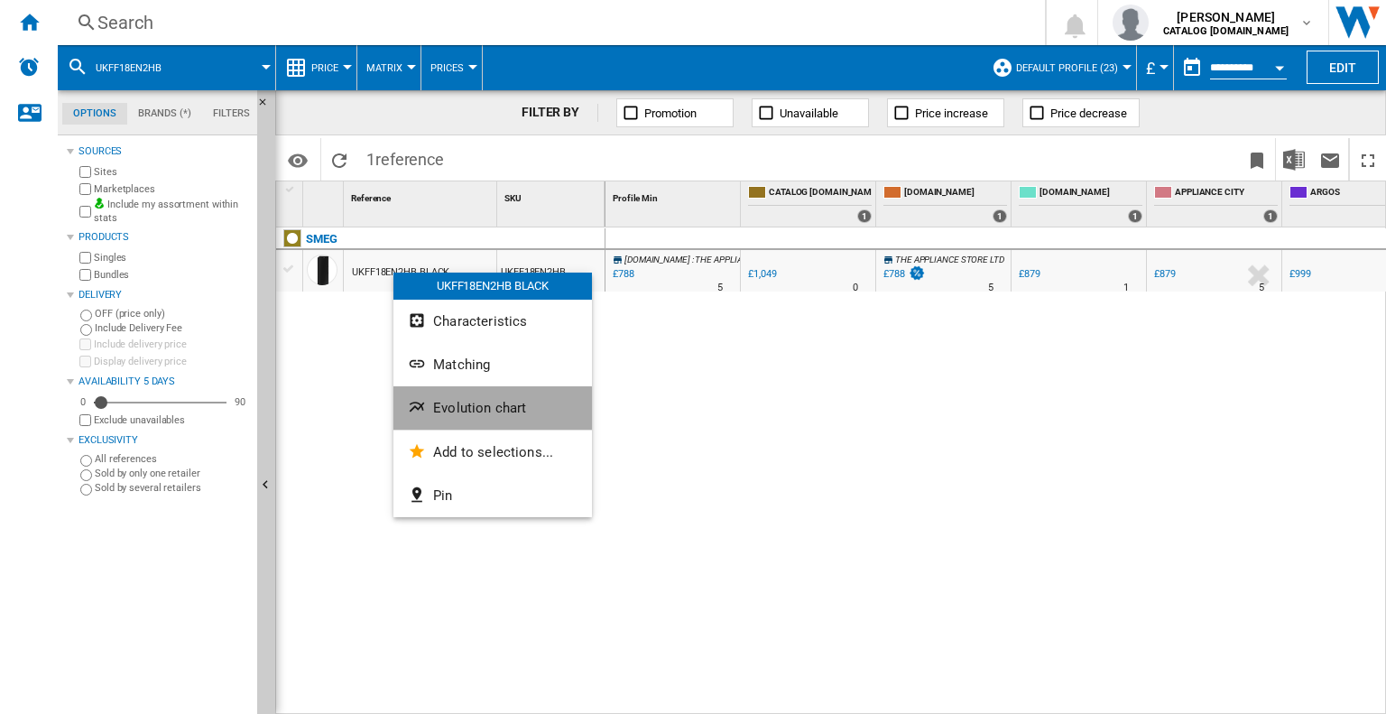
click at [466, 410] on span "Evolution chart" at bounding box center [479, 408] width 93 height 16
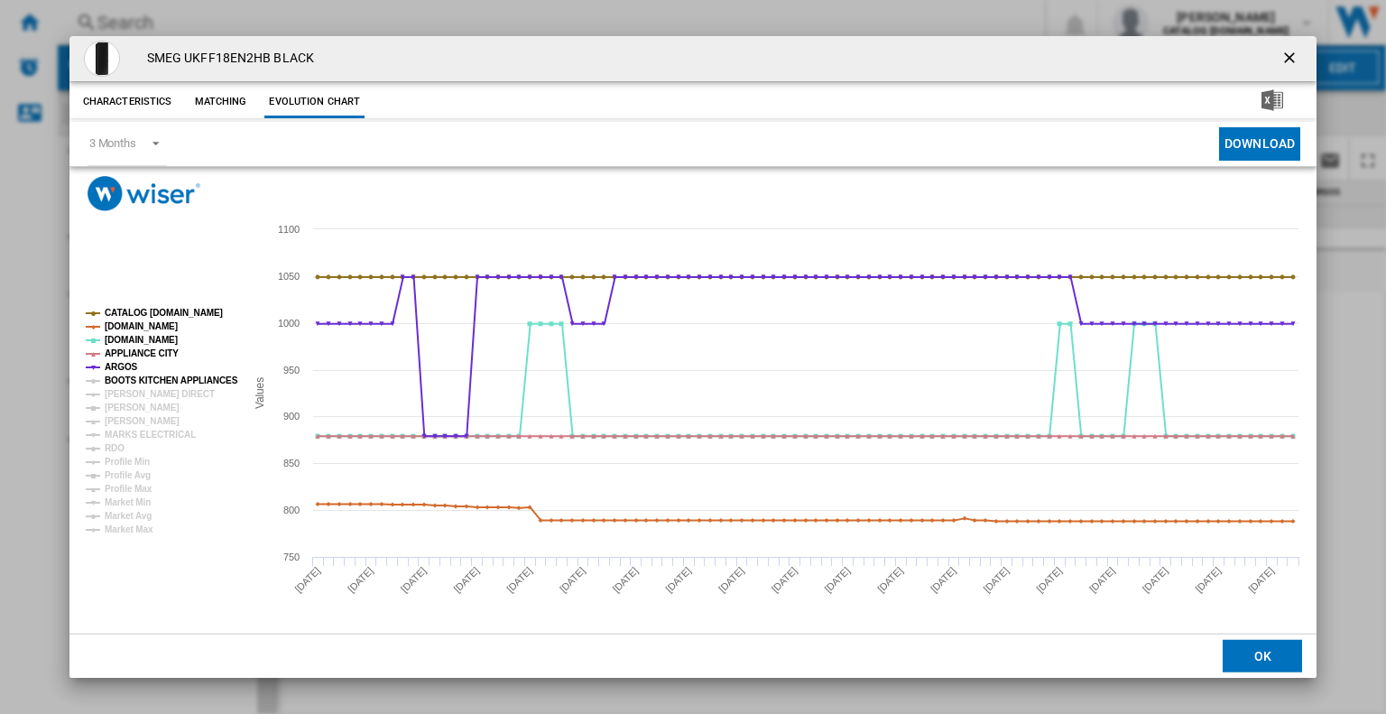
click at [152, 375] on tspan "BOOTS KITCHEN APPLIANCES" at bounding box center [172, 380] width 134 height 10
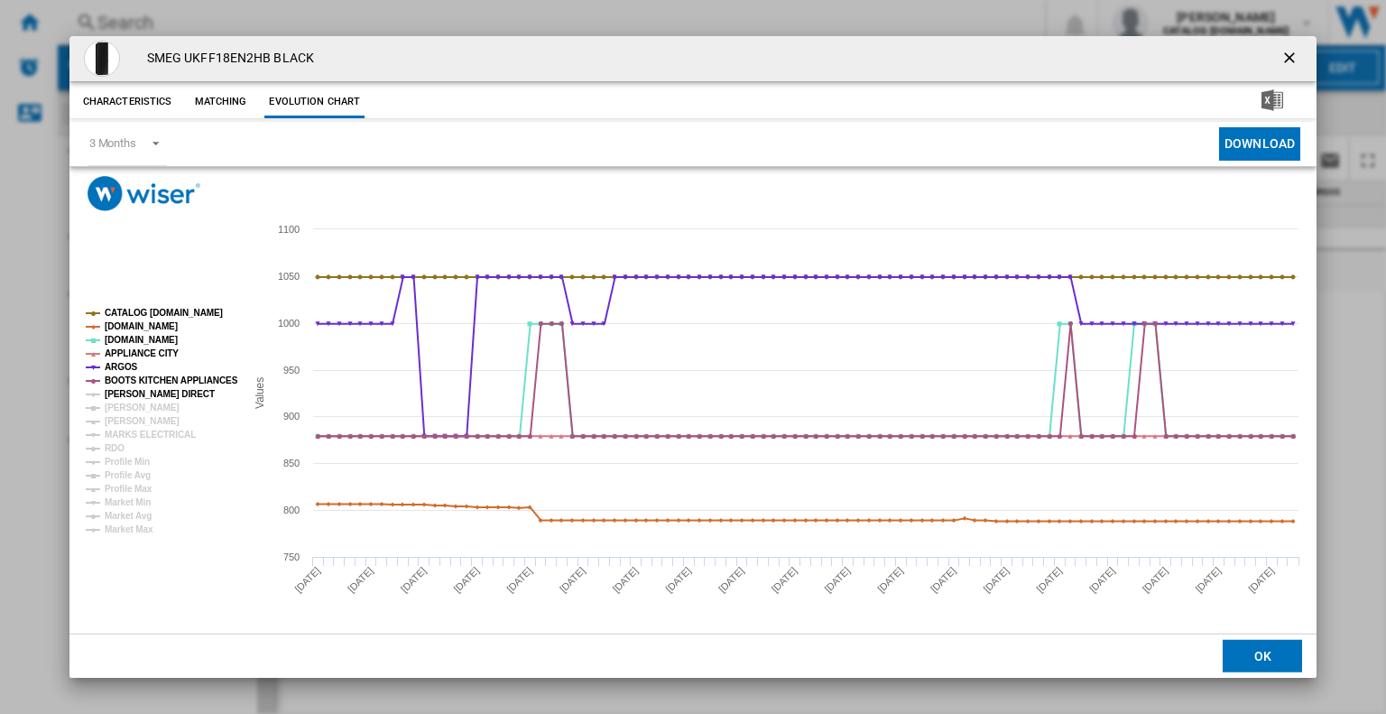
click at [152, 391] on tspan "[PERSON_NAME] DIRECT" at bounding box center [160, 394] width 110 height 10
click at [159, 404] on tspan "[PERSON_NAME]" at bounding box center [142, 407] width 75 height 10
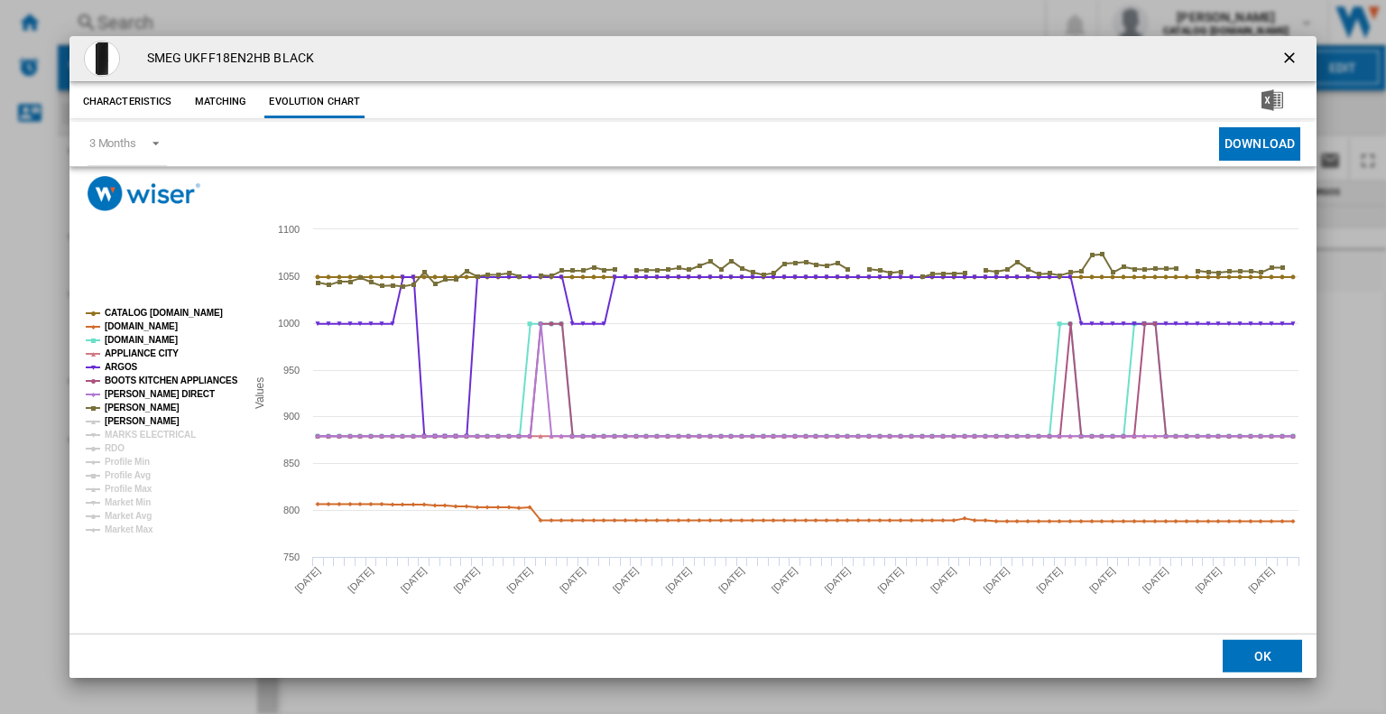
click at [153, 417] on tspan "[PERSON_NAME]" at bounding box center [142, 421] width 75 height 10
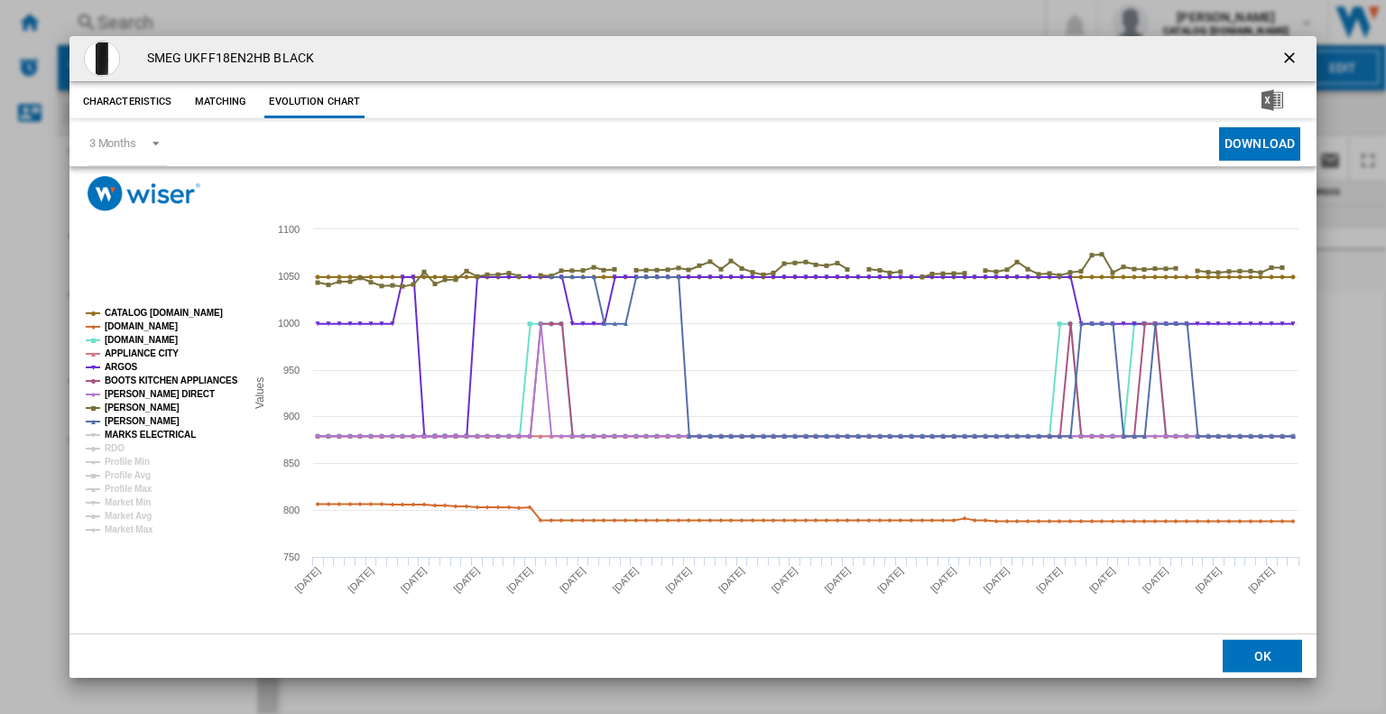
click at [159, 429] on tspan "MARKS ELECTRICAL" at bounding box center [150, 434] width 91 height 10
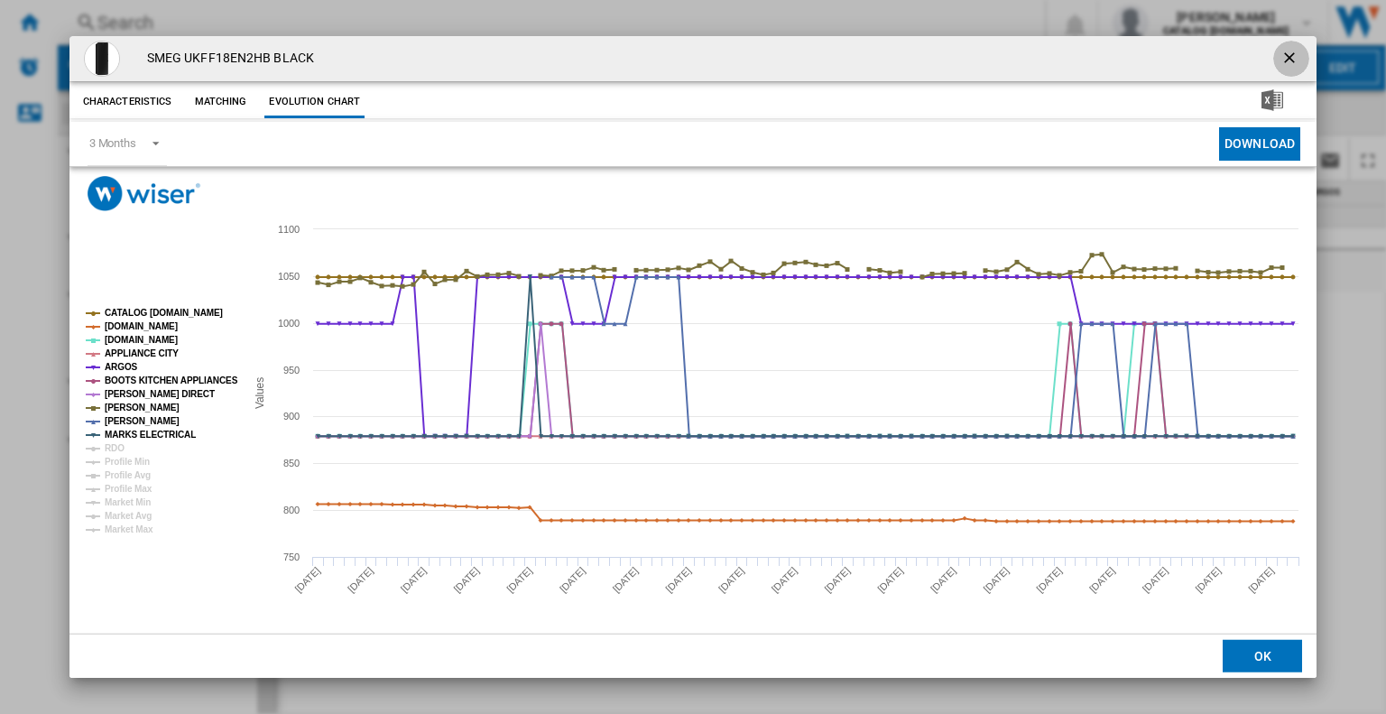
click at [1295, 56] on ng-md-icon "getI18NText('BUTTONS.CLOSE_DIALOG')" at bounding box center [1291, 60] width 22 height 22
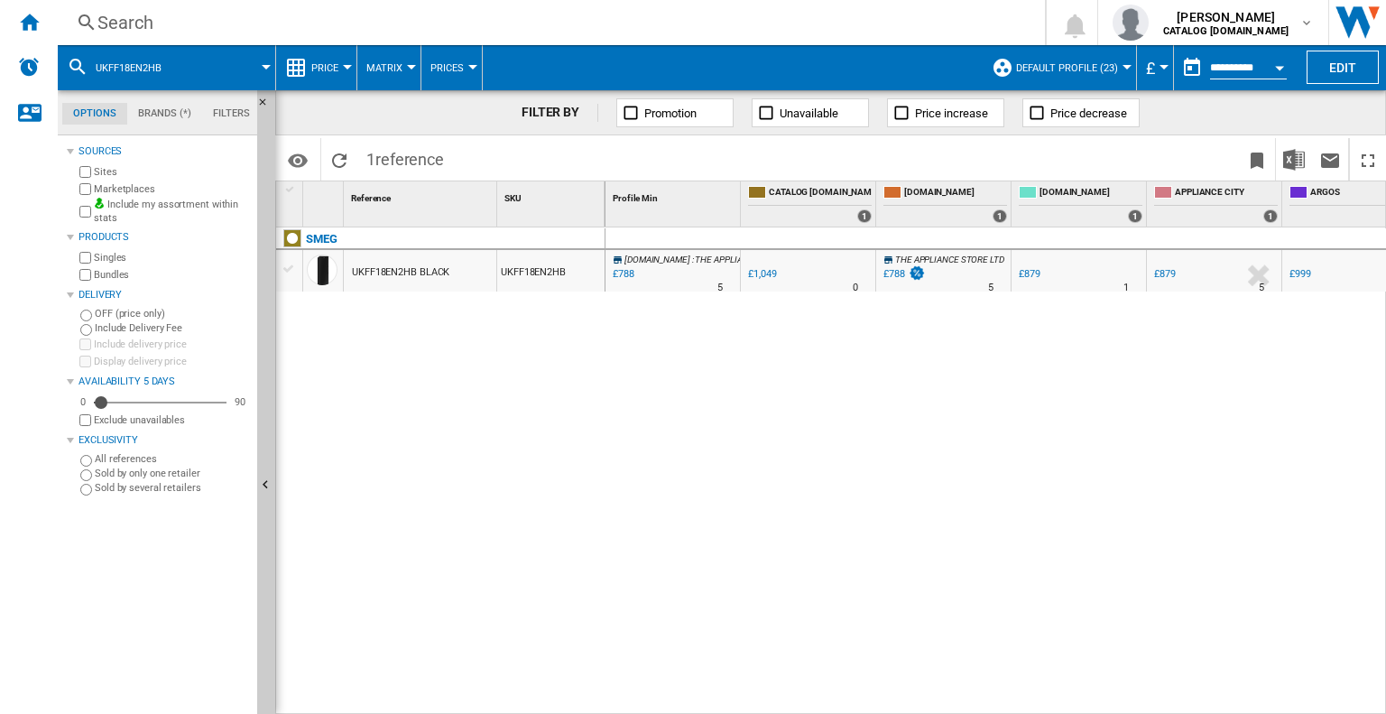
click at [108, 17] on div "Search" at bounding box center [547, 22] width 900 height 25
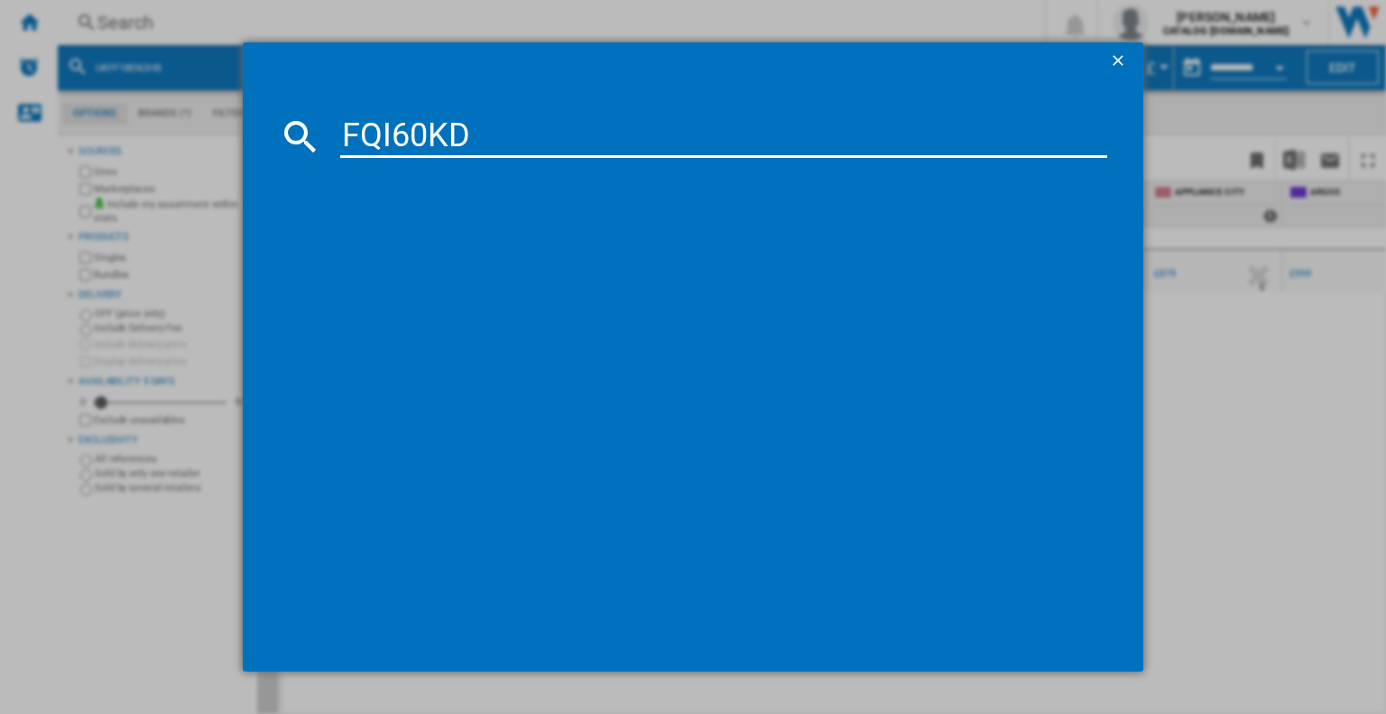
type input "FQI60KD"
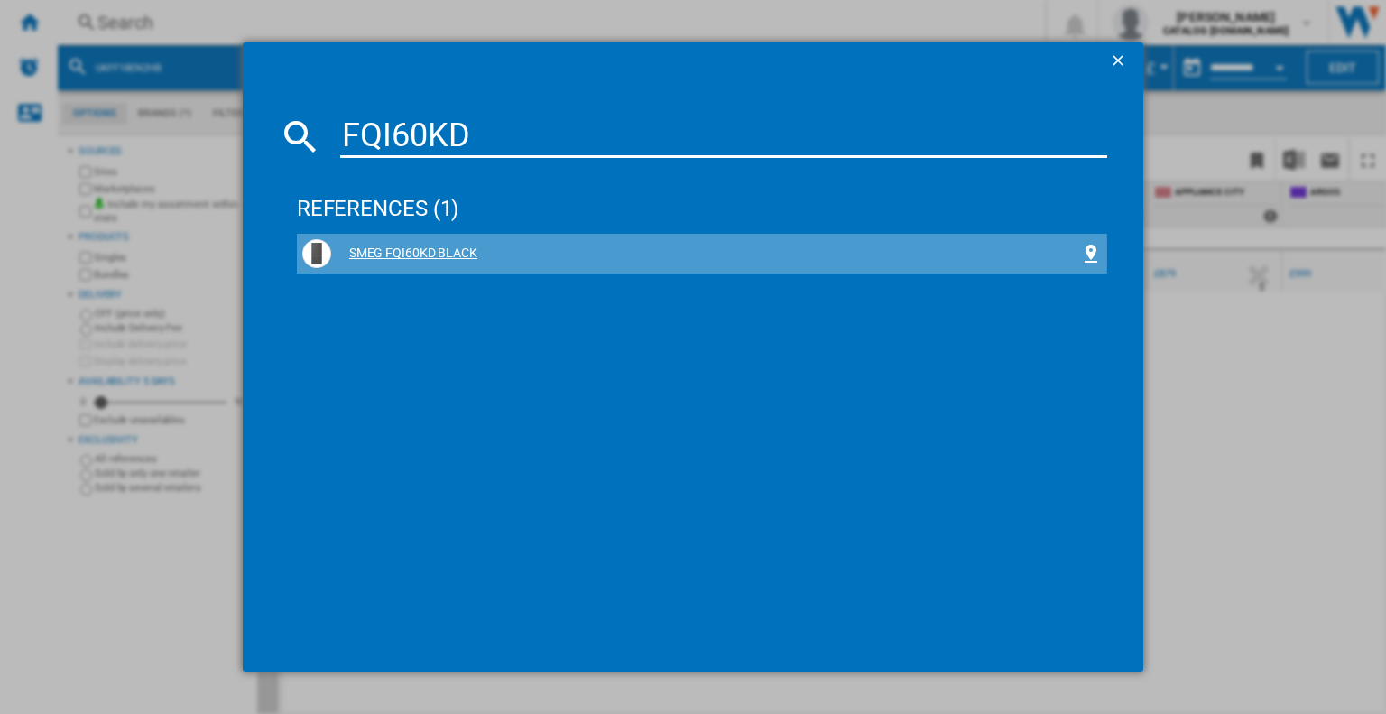
drag, startPoint x: 408, startPoint y: 253, endPoint x: 373, endPoint y: 255, distance: 34.3
click at [373, 255] on div "SMEG FQI60KD BLACK" at bounding box center [705, 253] width 749 height 18
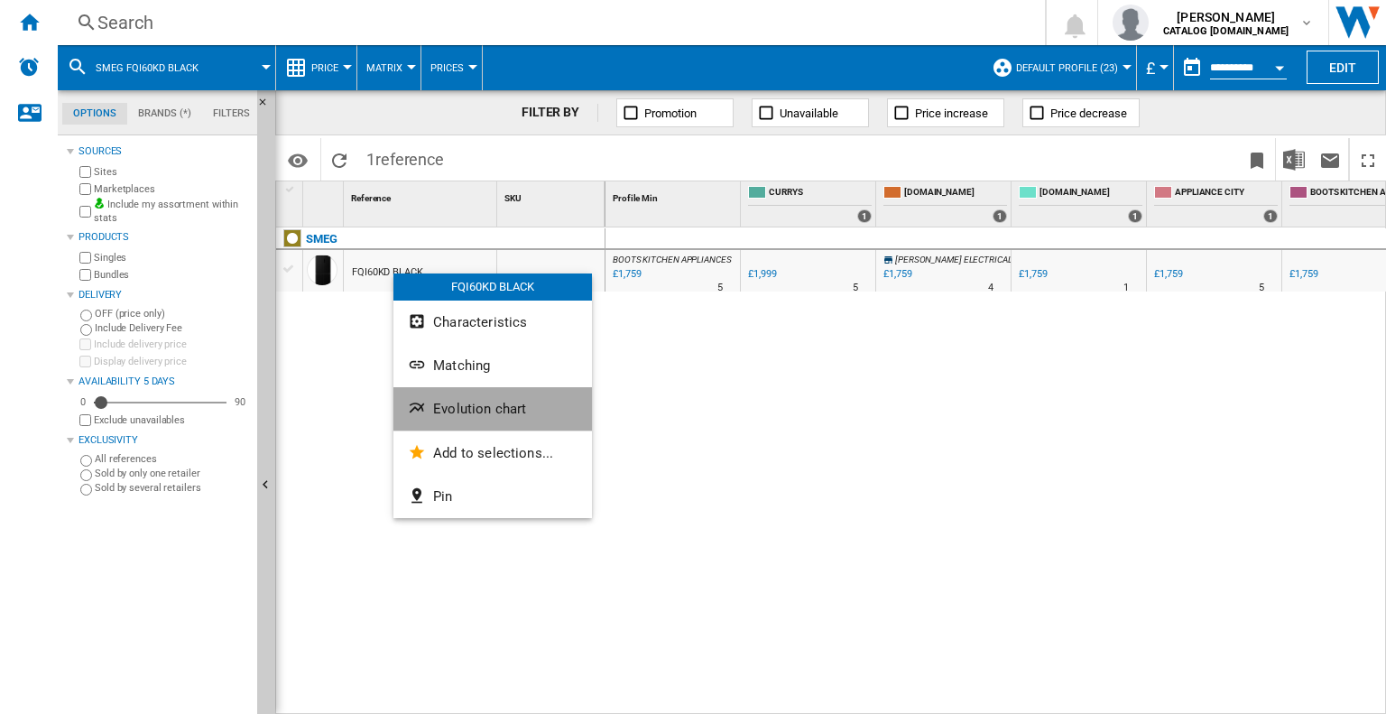
click at [458, 409] on span "Evolution chart" at bounding box center [479, 409] width 93 height 16
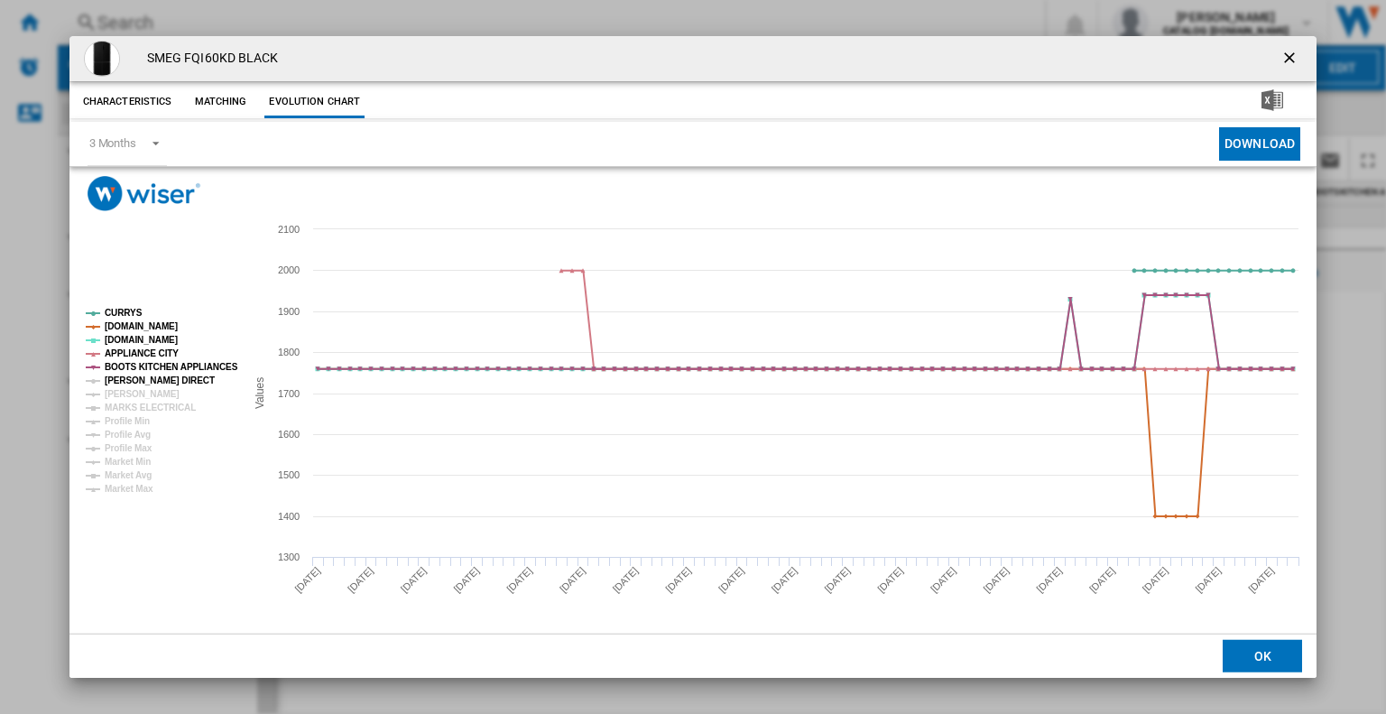
click at [167, 379] on tspan "[PERSON_NAME] DIRECT" at bounding box center [160, 380] width 110 height 10
click at [159, 389] on rect "Product popup" at bounding box center [157, 400] width 159 height 199
click at [156, 390] on rect "Product popup" at bounding box center [157, 400] width 159 height 199
click at [156, 397] on rect "Product popup" at bounding box center [157, 400] width 159 height 199
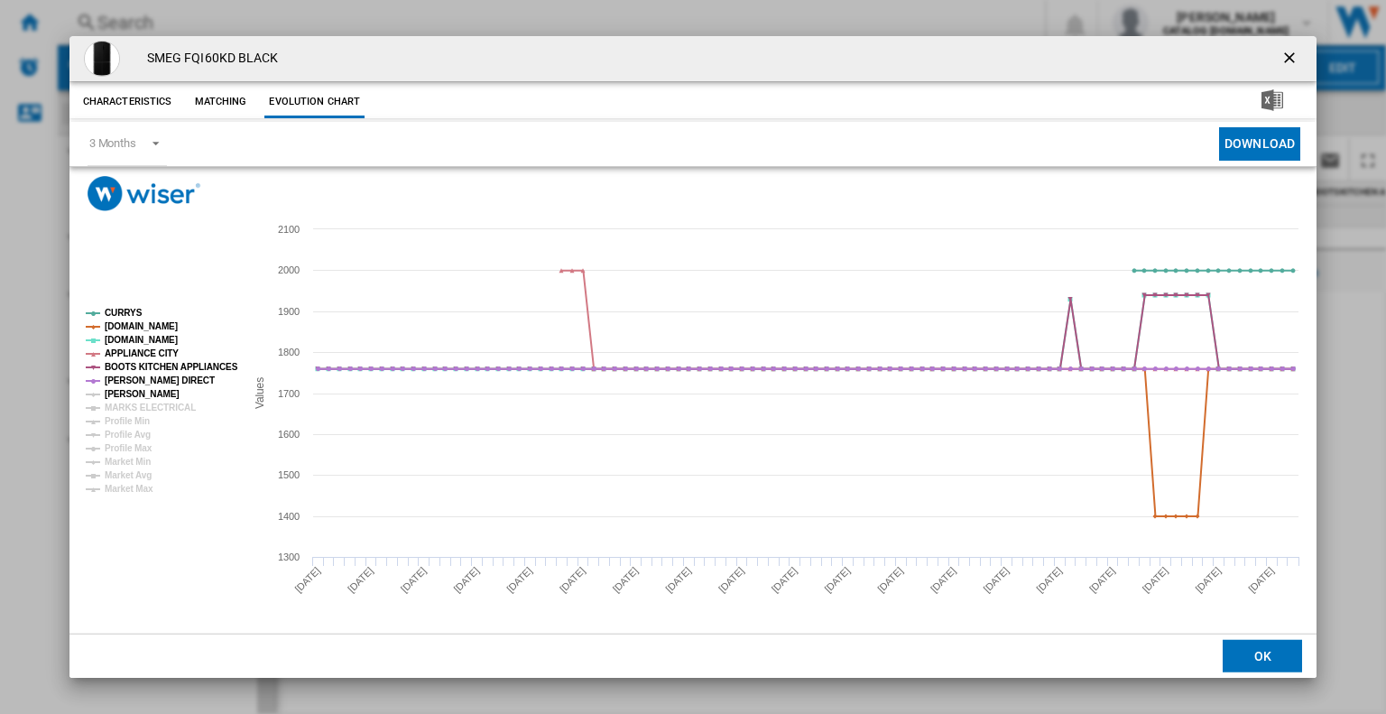
click at [144, 393] on tspan "[PERSON_NAME]" at bounding box center [142, 394] width 75 height 10
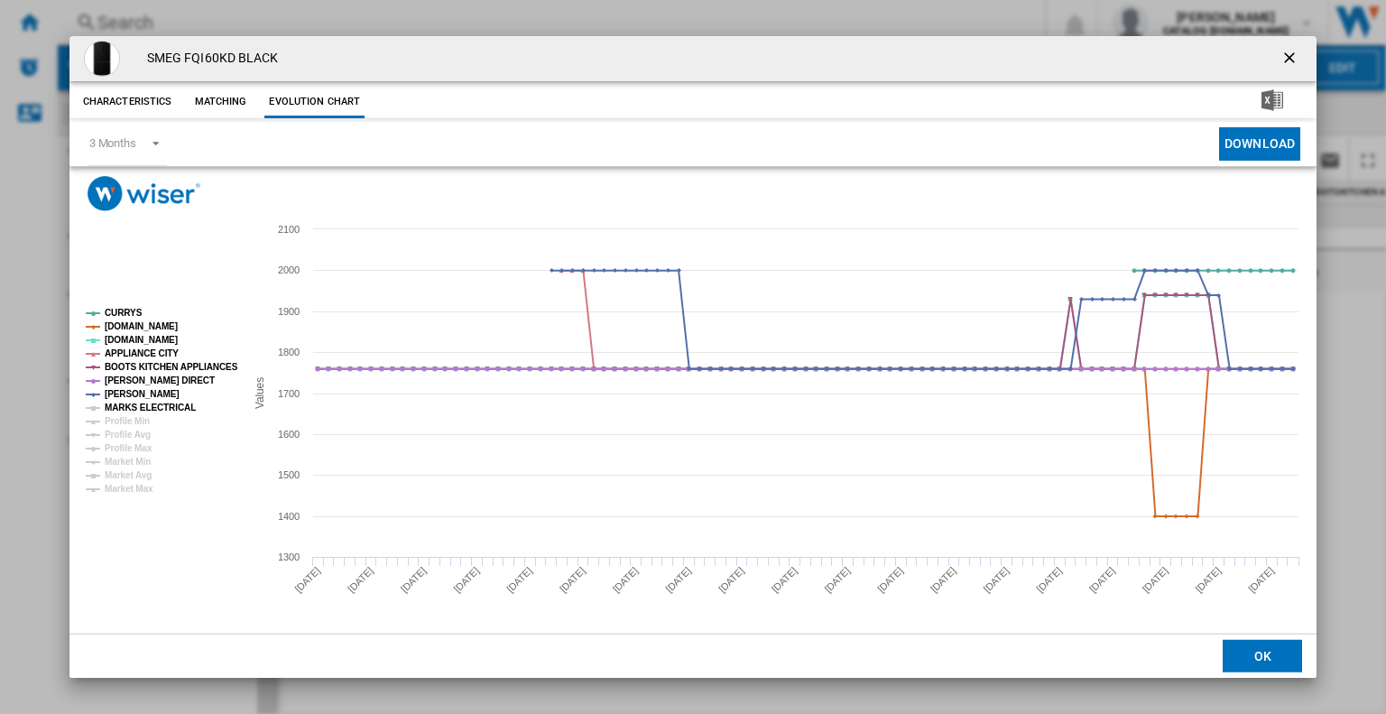
click at [152, 404] on tspan "MARKS ELECTRICAL" at bounding box center [150, 407] width 91 height 10
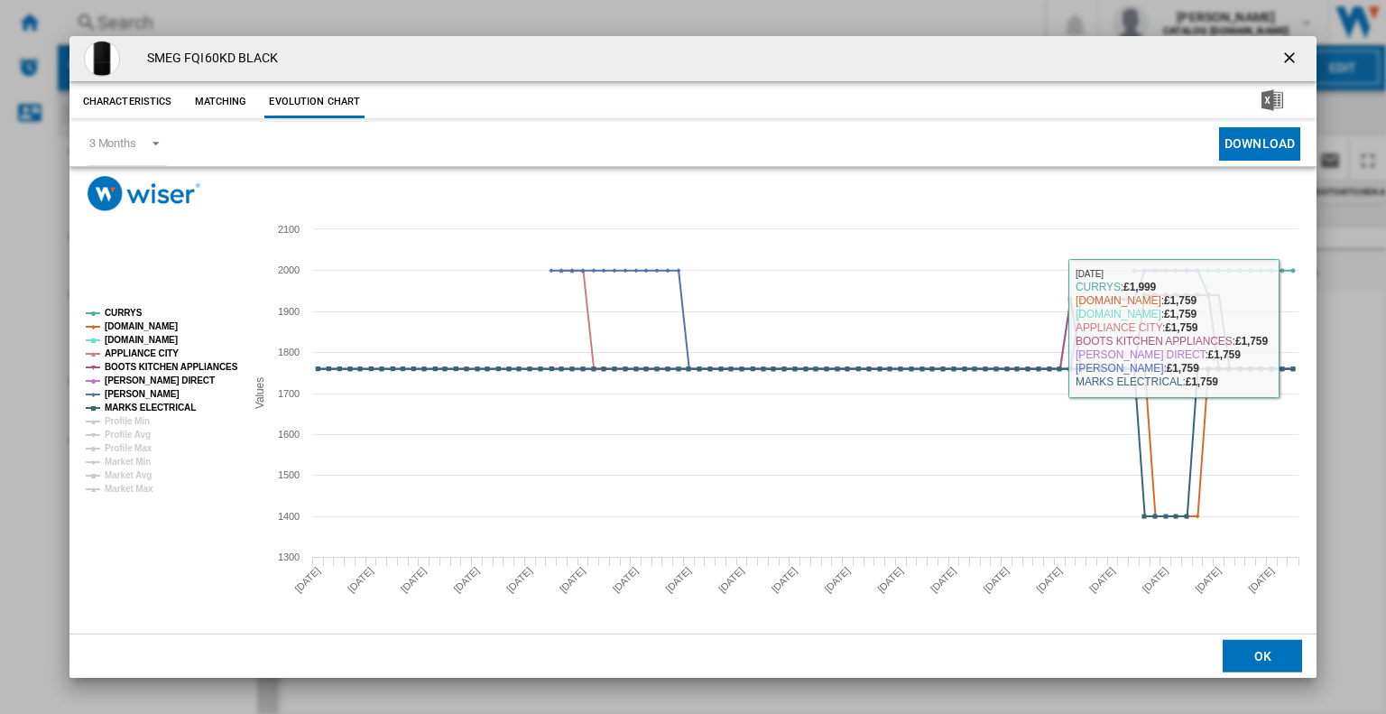
click at [1338, 321] on div "SMEG FQI60KD BLACK Characteristics Matching Evolution chart price N/A delivery …" at bounding box center [693, 357] width 1386 height 714
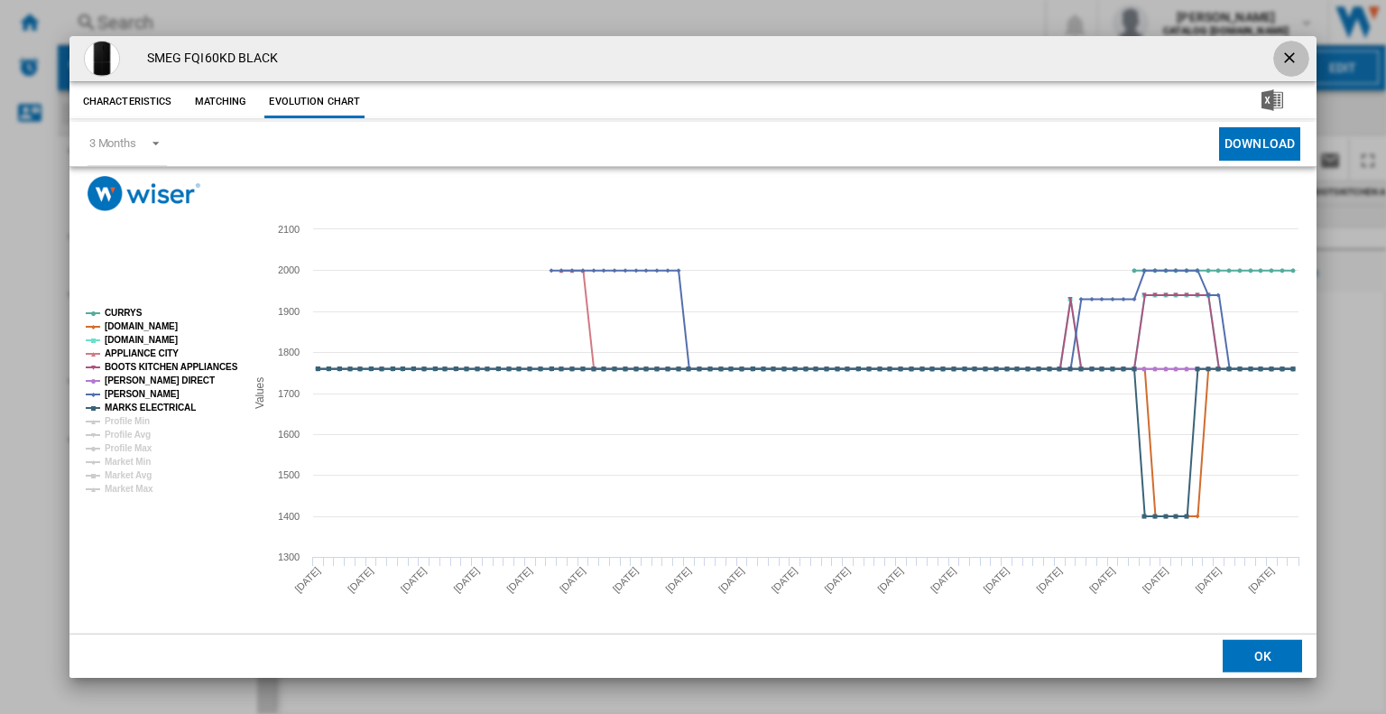
click at [1282, 50] on ng-md-icon "getI18NText('BUTTONS.CLOSE_DIALOG')" at bounding box center [1291, 60] width 22 height 22
